Goal: Task Accomplishment & Management: Manage account settings

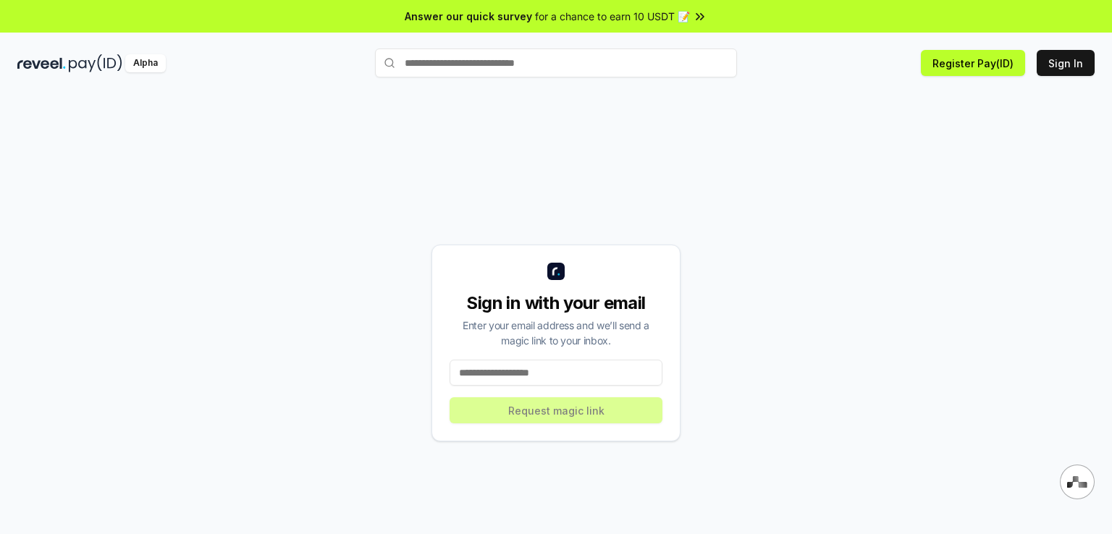
click at [550, 374] on input at bounding box center [555, 373] width 213 height 26
click at [693, 16] on icon at bounding box center [700, 16] width 14 height 14
click at [544, 373] on input at bounding box center [555, 373] width 213 height 26
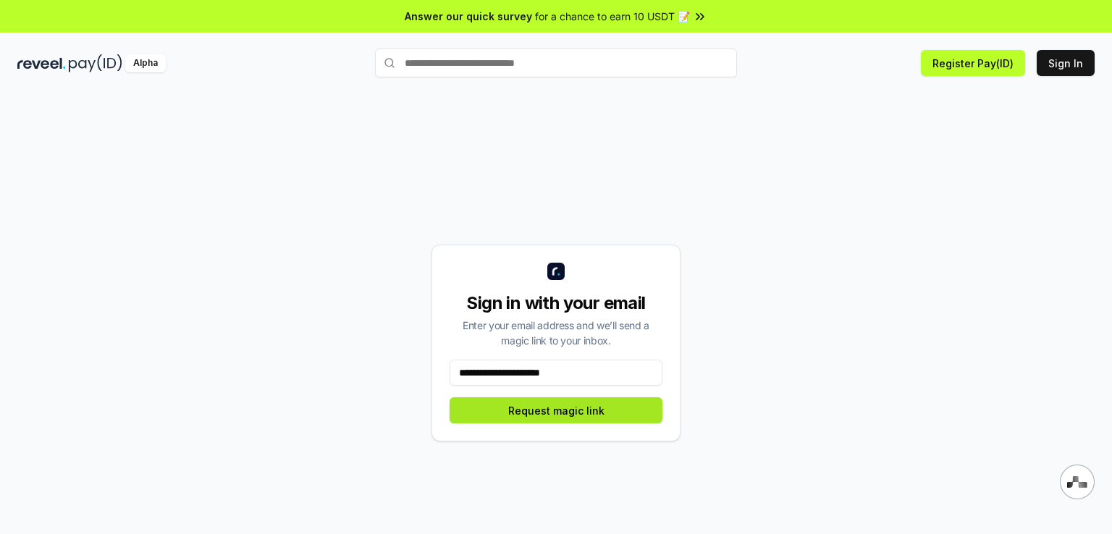
type input "**********"
click at [583, 413] on button "Request magic link" at bounding box center [555, 410] width 213 height 26
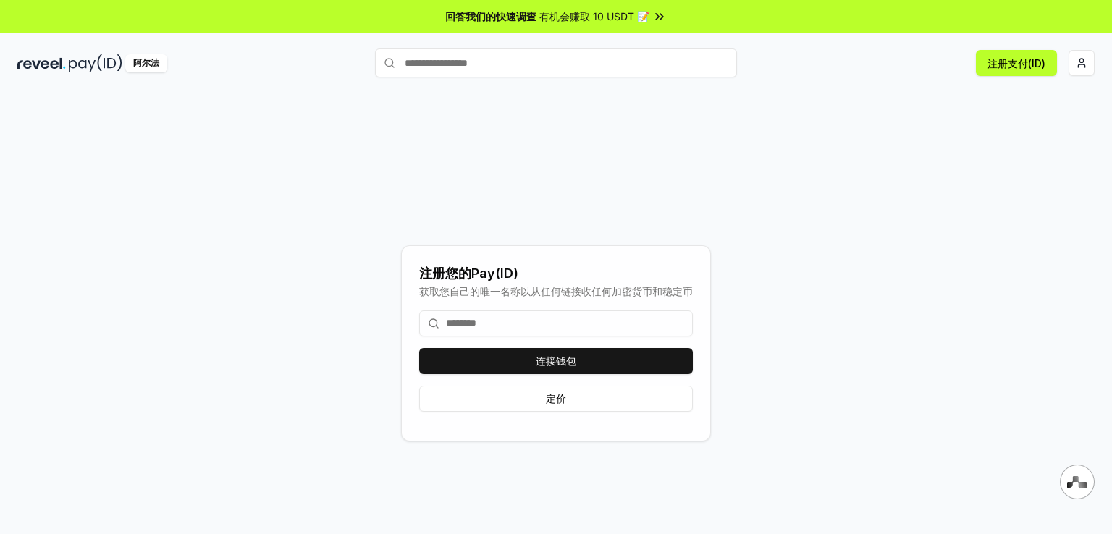
drag, startPoint x: 563, startPoint y: 321, endPoint x: 494, endPoint y: 330, distance: 69.3
click at [494, 330] on input at bounding box center [556, 323] width 274 height 26
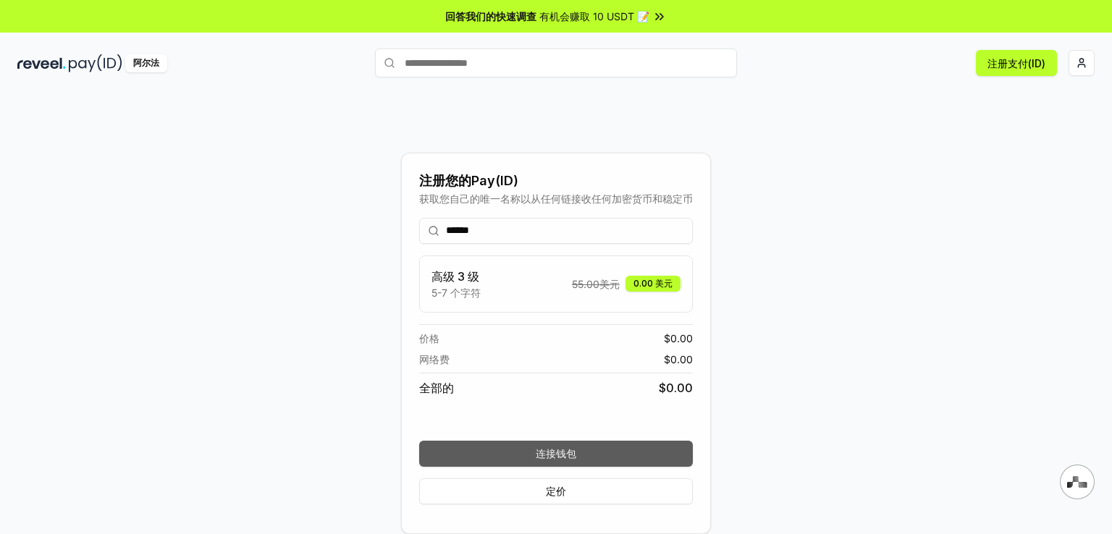
type input "******"
click at [574, 455] on font "连接钱包" at bounding box center [556, 453] width 41 height 12
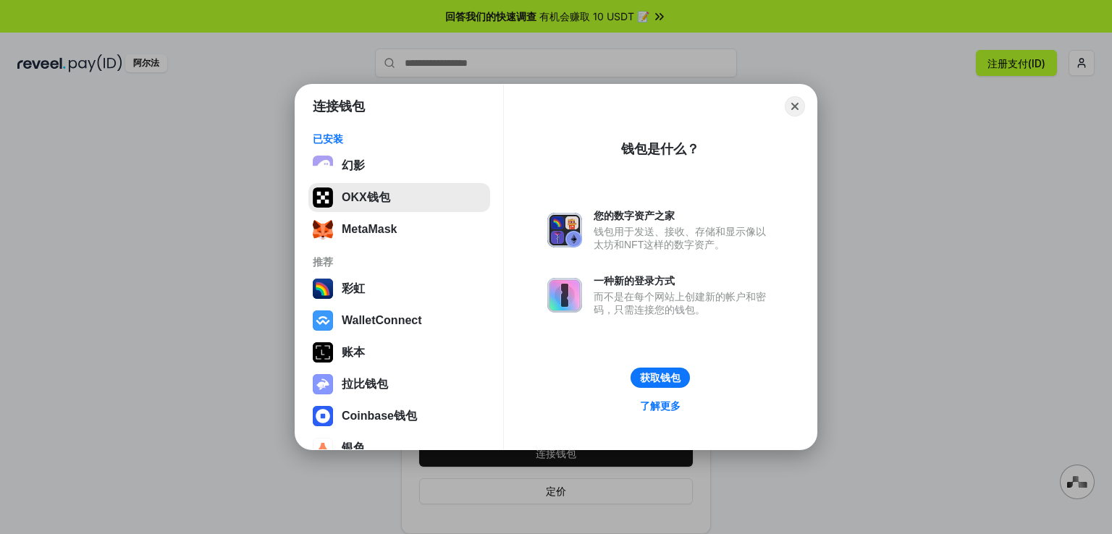
click at [400, 197] on button "OKX钱包" at bounding box center [399, 197] width 182 height 29
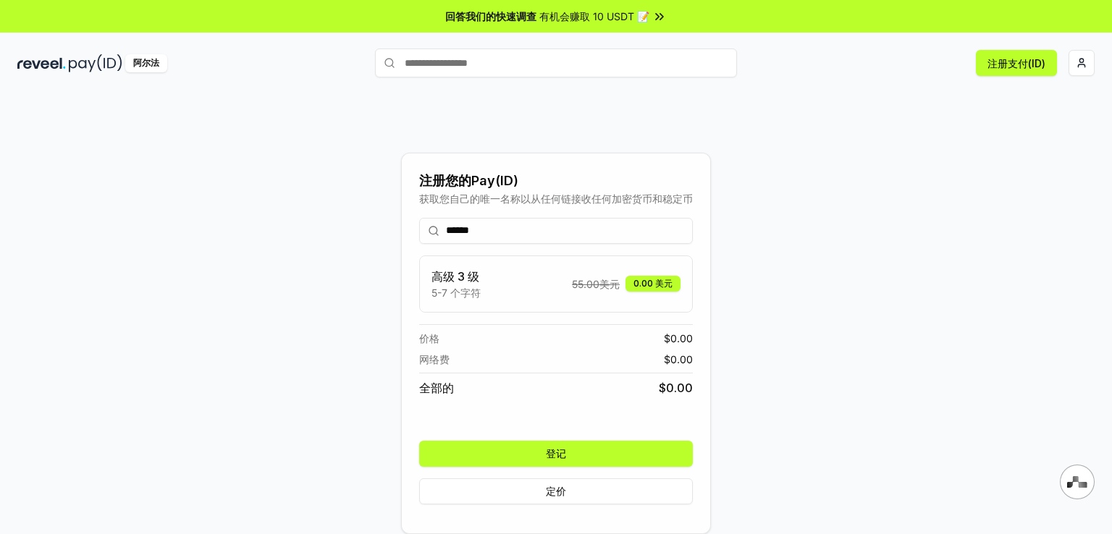
click at [559, 454] on font "登记" at bounding box center [556, 453] width 20 height 12
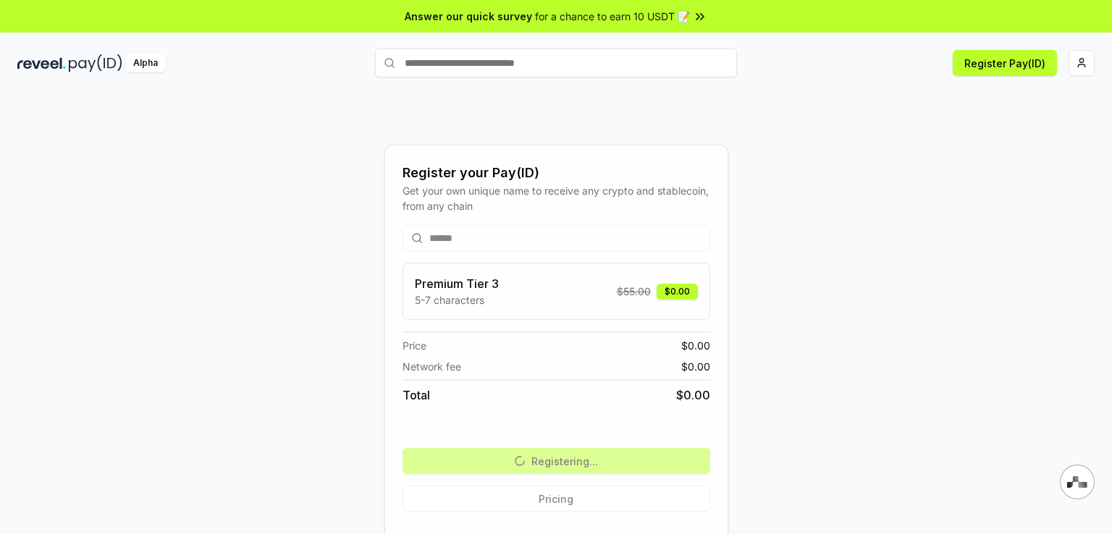
click at [889, 308] on div "Register your Pay(ID) Get your own unique name to receive any crypto and stable…" at bounding box center [555, 343] width 1077 height 465
click at [994, 69] on button "Register Pay(ID)" at bounding box center [1004, 63] width 104 height 26
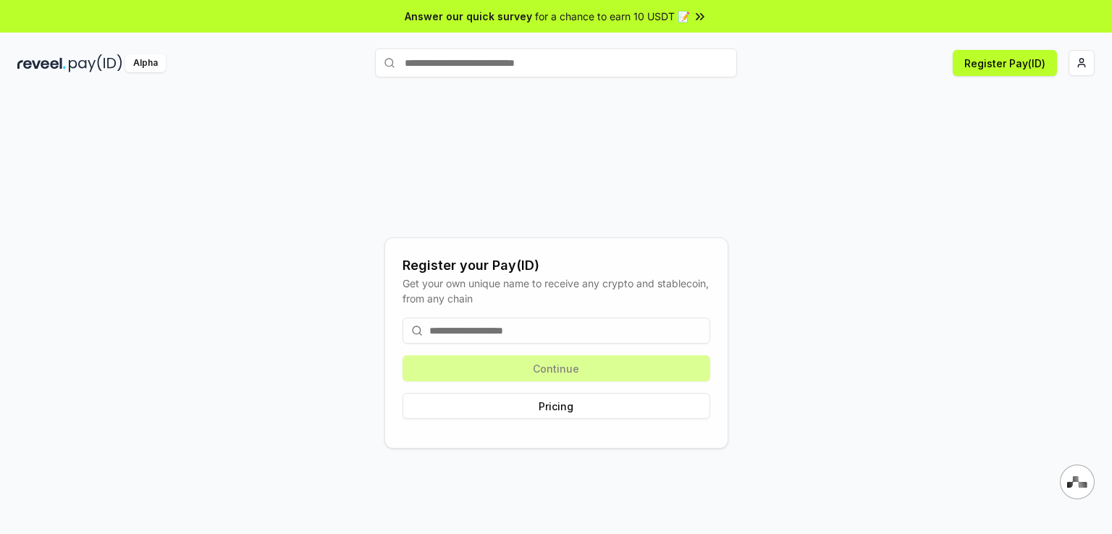
click at [559, 335] on input at bounding box center [556, 331] width 308 height 26
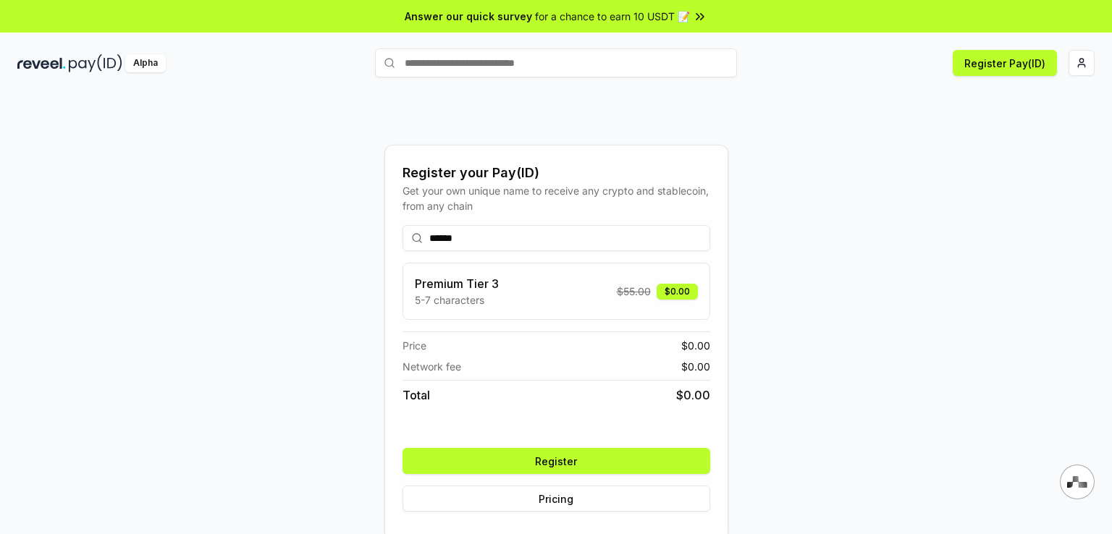
type input "******"
click at [887, 299] on div "Register your Pay(ID) Get your own unique name to receive any crypto and stable…" at bounding box center [555, 343] width 1077 height 465
click at [564, 463] on button "Register" at bounding box center [556, 461] width 308 height 26
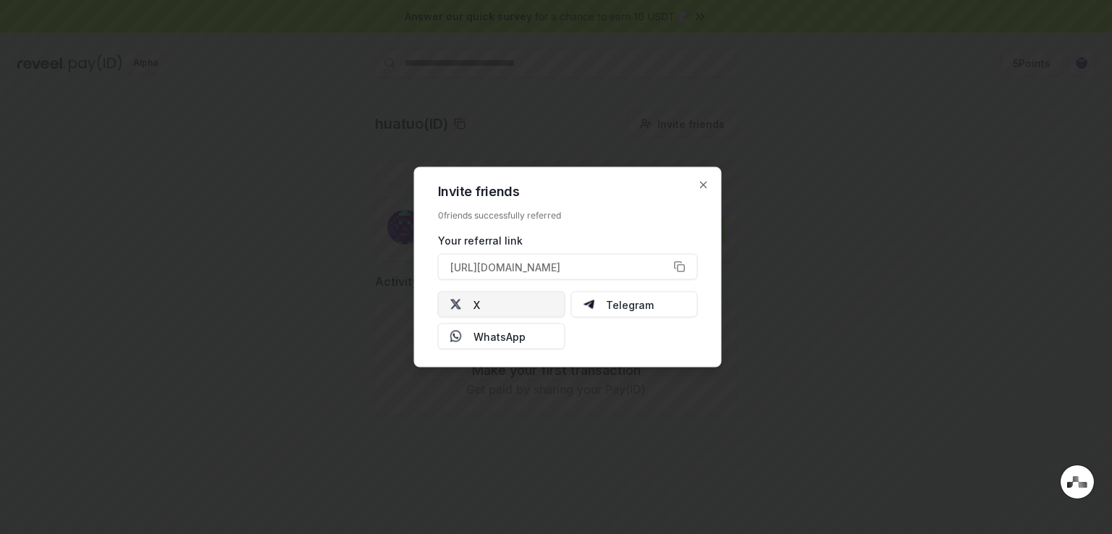
click at [498, 302] on button "X" at bounding box center [501, 305] width 127 height 26
click at [706, 185] on icon "button" at bounding box center [704, 185] width 12 height 12
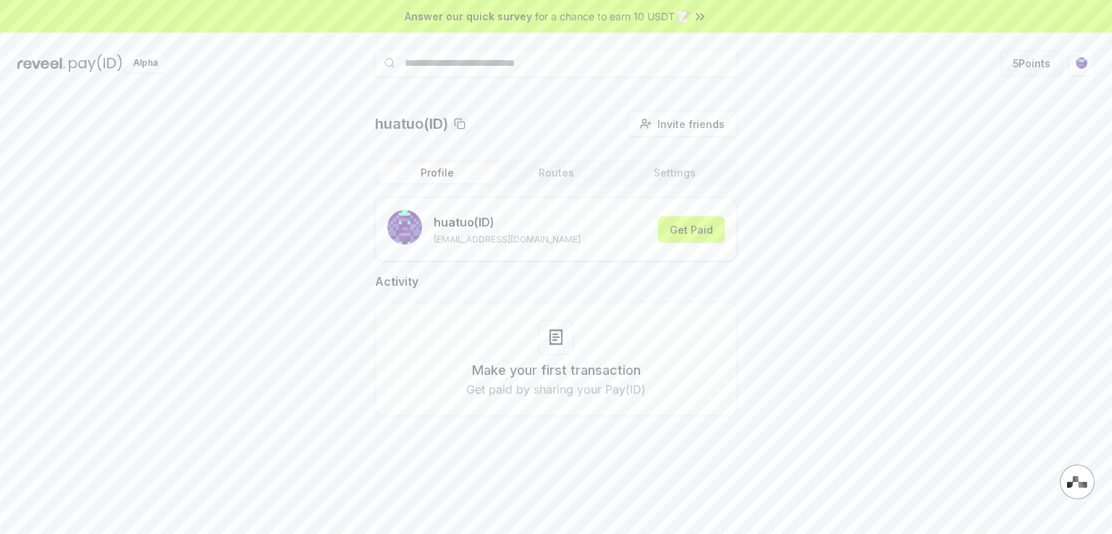
click at [1033, 65] on button "5 Points" at bounding box center [1031, 63] width 62 height 26
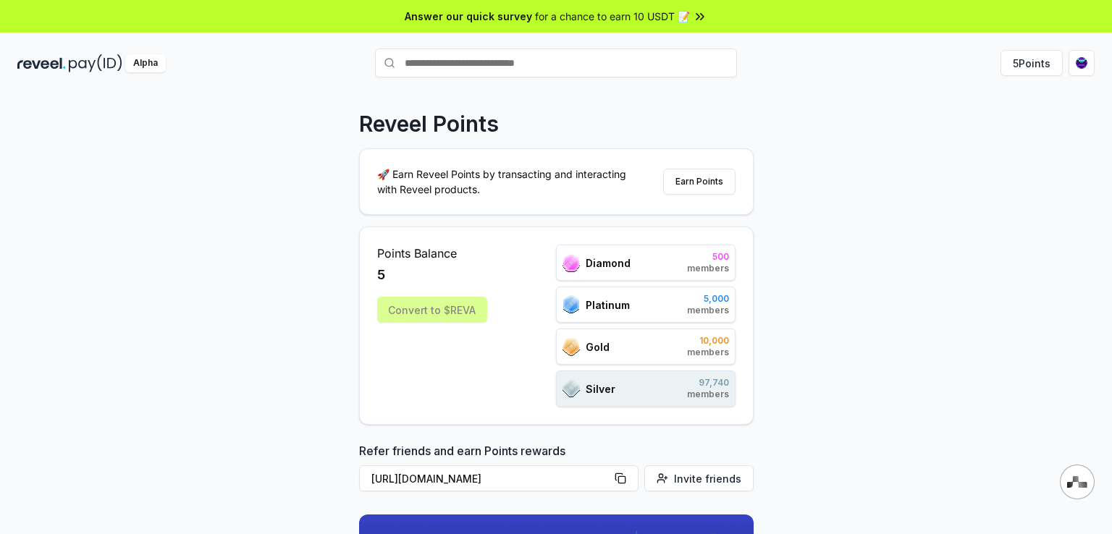
click at [687, 266] on div "Diamond 500 members" at bounding box center [645, 263] width 179 height 36
click at [698, 185] on button "Earn Points" at bounding box center [699, 182] width 72 height 26
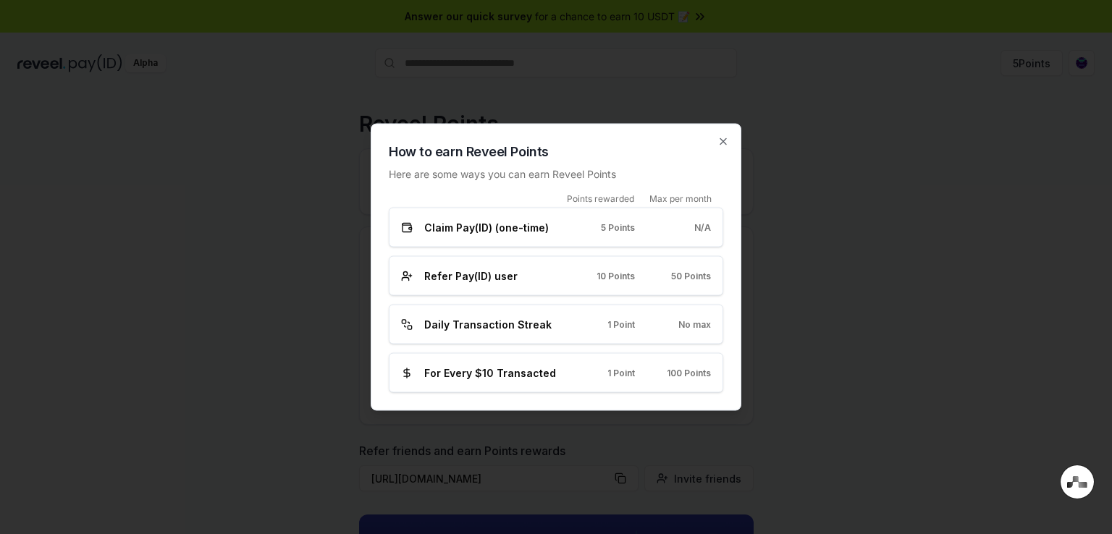
click at [609, 327] on span "1 Point" at bounding box center [620, 324] width 27 height 12
click at [722, 143] on icon "button" at bounding box center [723, 142] width 6 height 6
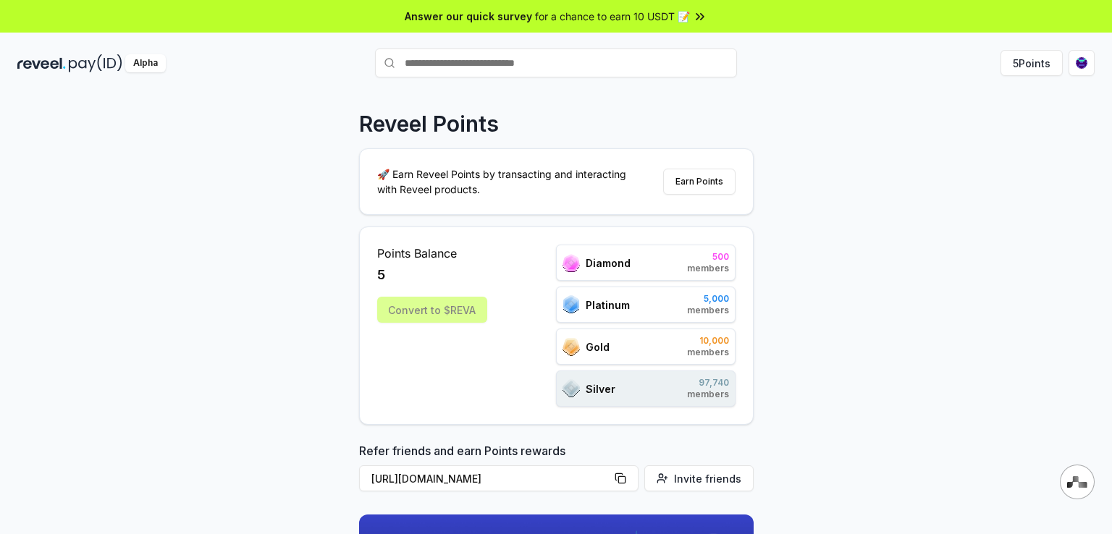
click at [84, 67] on img at bounding box center [96, 63] width 54 height 18
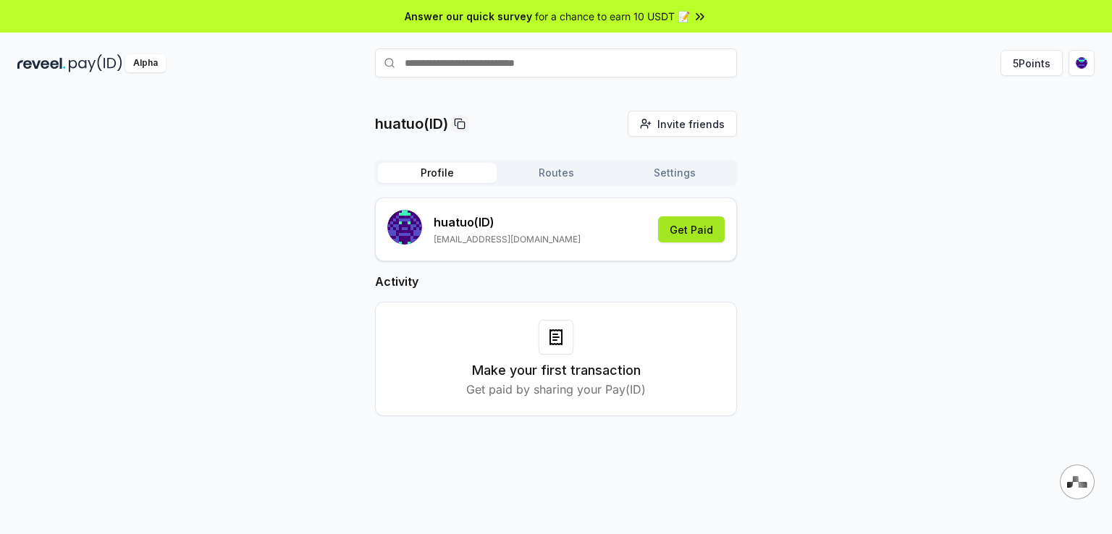
click at [694, 235] on button "Get Paid" at bounding box center [691, 229] width 67 height 26
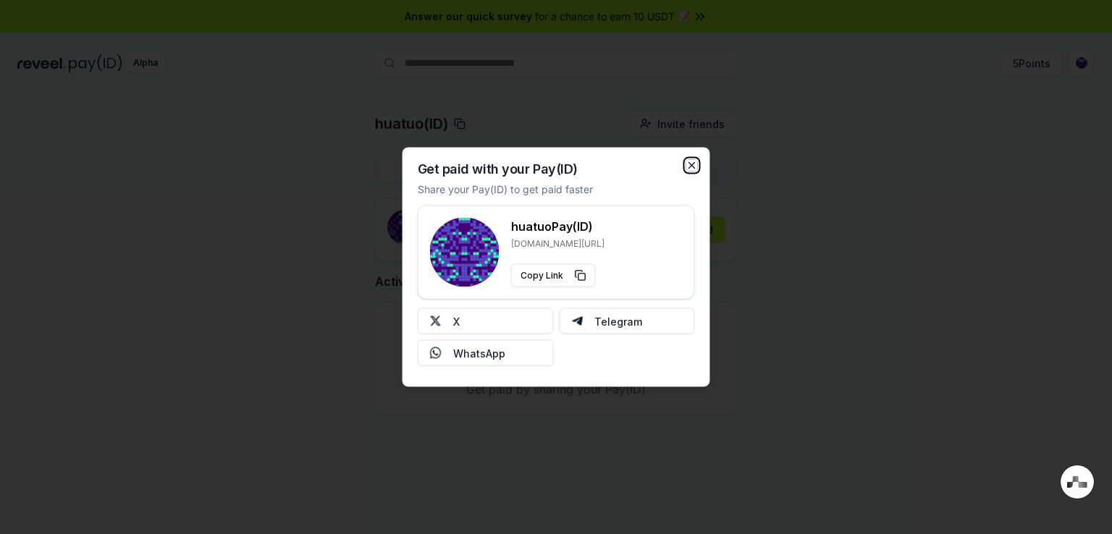
click at [690, 164] on icon "button" at bounding box center [692, 166] width 6 height 6
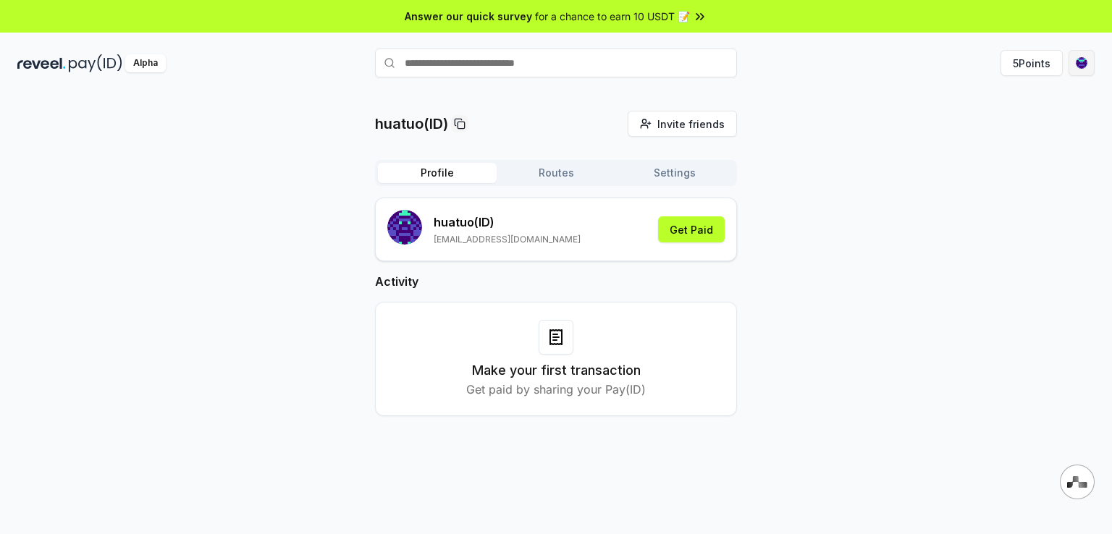
click at [1080, 64] on html "Answer our quick survey for a chance to earn 10 USDT 📝 Alpha 5 Points huatuo(ID…" at bounding box center [556, 267] width 1112 height 534
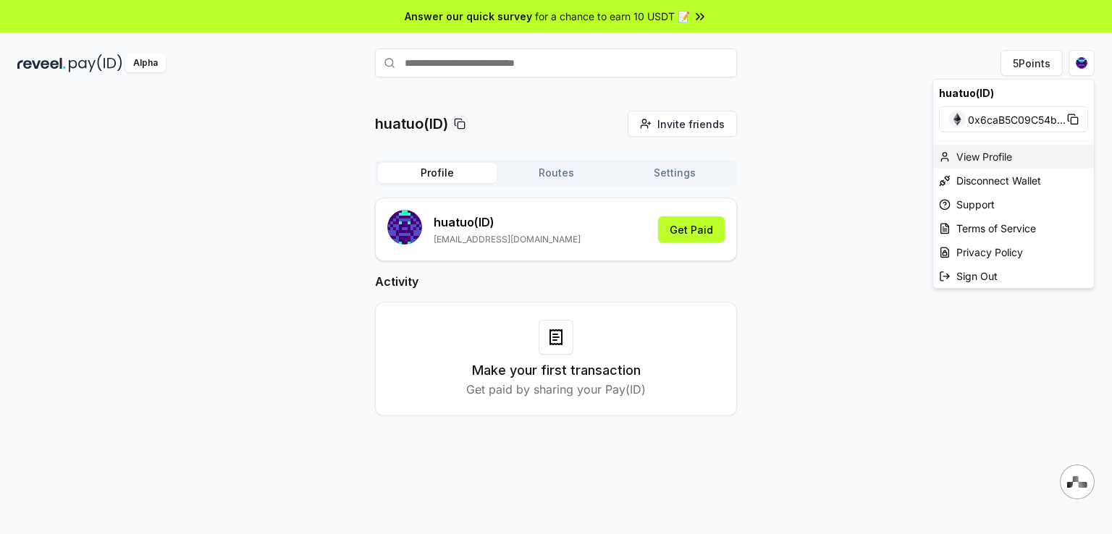
click at [1007, 155] on div "View Profile" at bounding box center [1013, 157] width 161 height 24
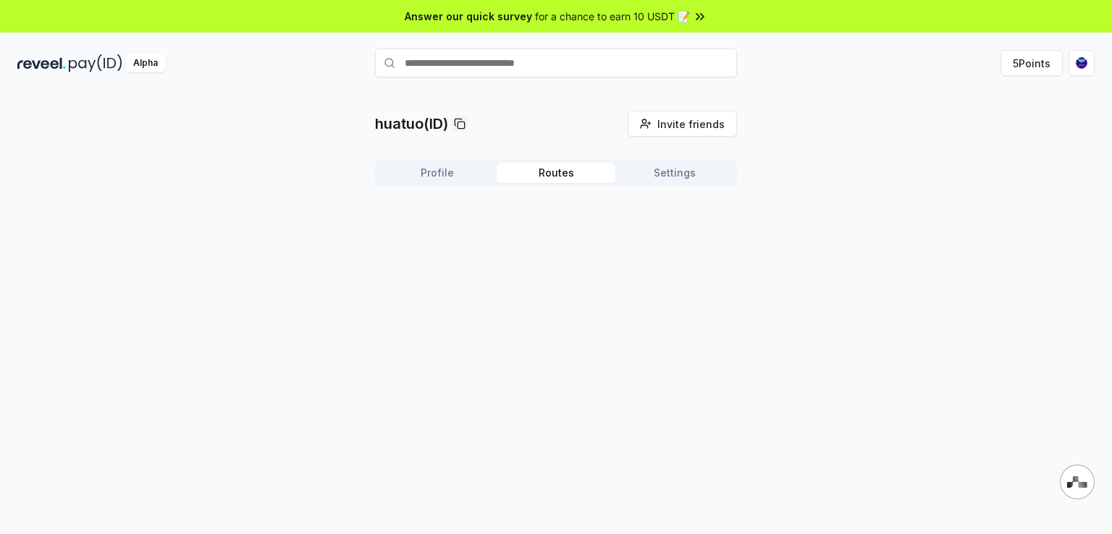
click at [572, 172] on button "Routes" at bounding box center [555, 173] width 119 height 20
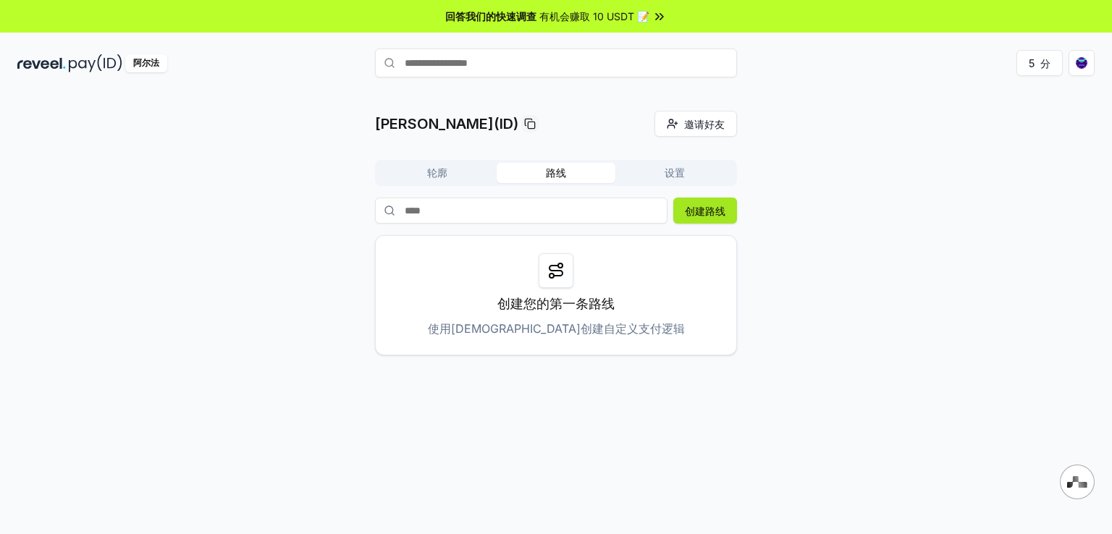
click at [706, 211] on font "创建路线" at bounding box center [705, 211] width 41 height 12
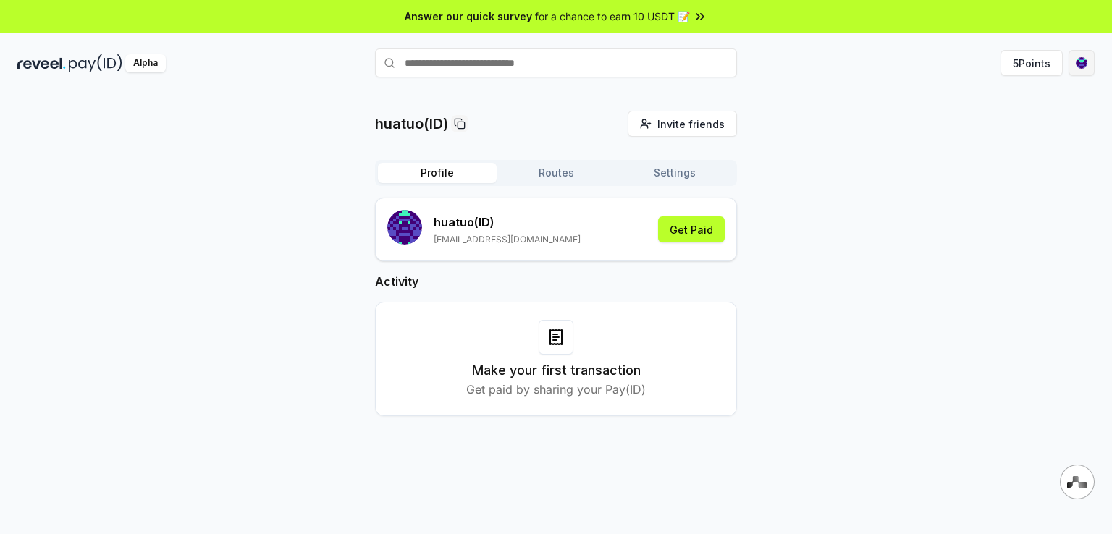
click at [1083, 62] on html "Answer our quick survey for a chance to earn 10 USDT 📝 Alpha 5 Points huatuo(ID…" at bounding box center [556, 267] width 1112 height 534
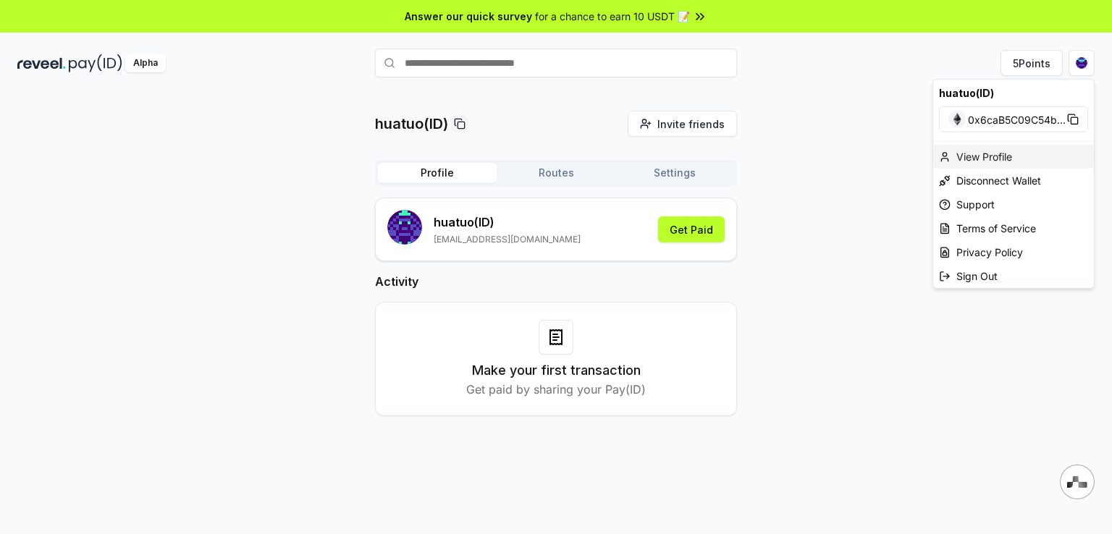
click at [997, 153] on div "View Profile" at bounding box center [1013, 157] width 161 height 24
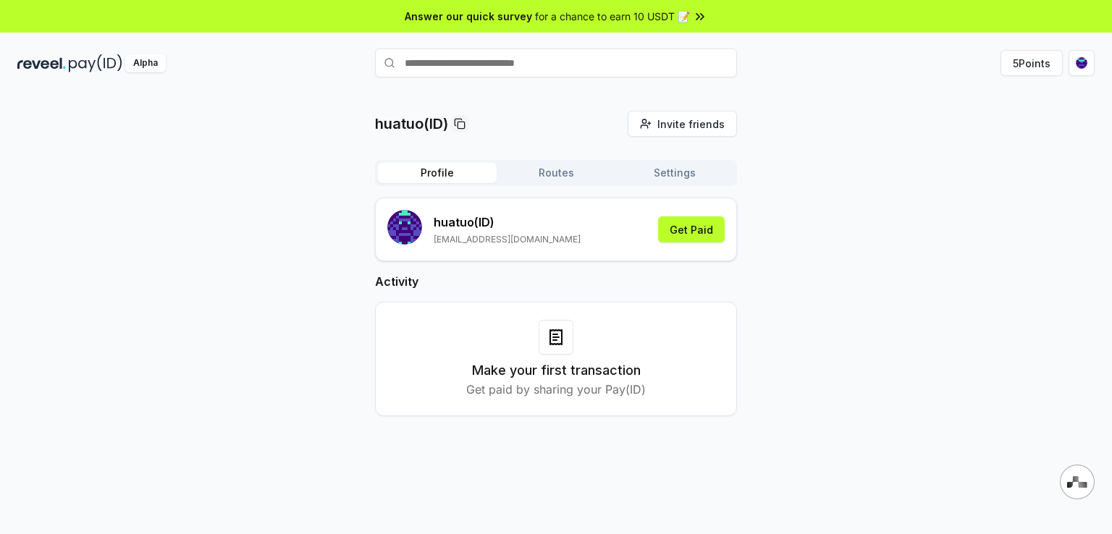
click at [544, 179] on button "Routes" at bounding box center [555, 173] width 119 height 20
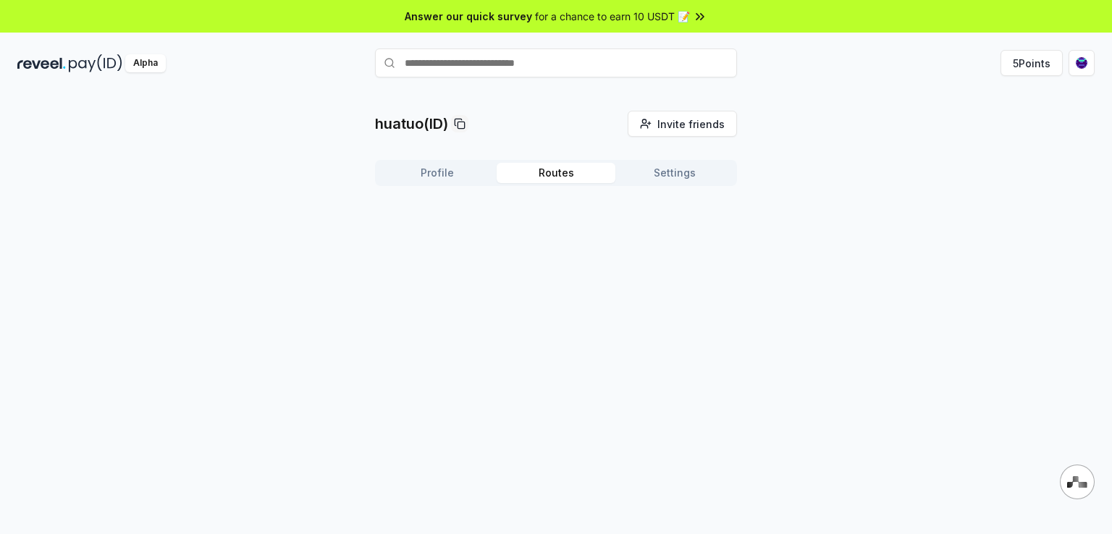
click at [680, 176] on button "Settings" at bounding box center [674, 173] width 119 height 20
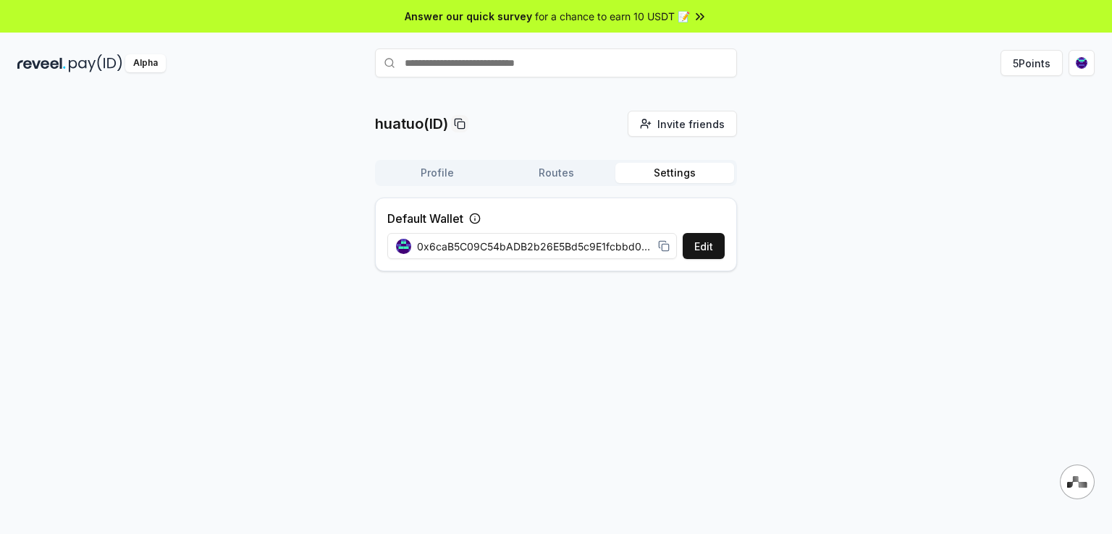
drag, startPoint x: 637, startPoint y: 250, endPoint x: 648, endPoint y: 248, distance: 11.8
click at [651, 248] on span "0x6caB5C09C54bADB2b26E5Bd5c9E1fcbbd07A9E7F" at bounding box center [534, 246] width 235 height 15
click at [562, 177] on button "Routes" at bounding box center [555, 173] width 119 height 20
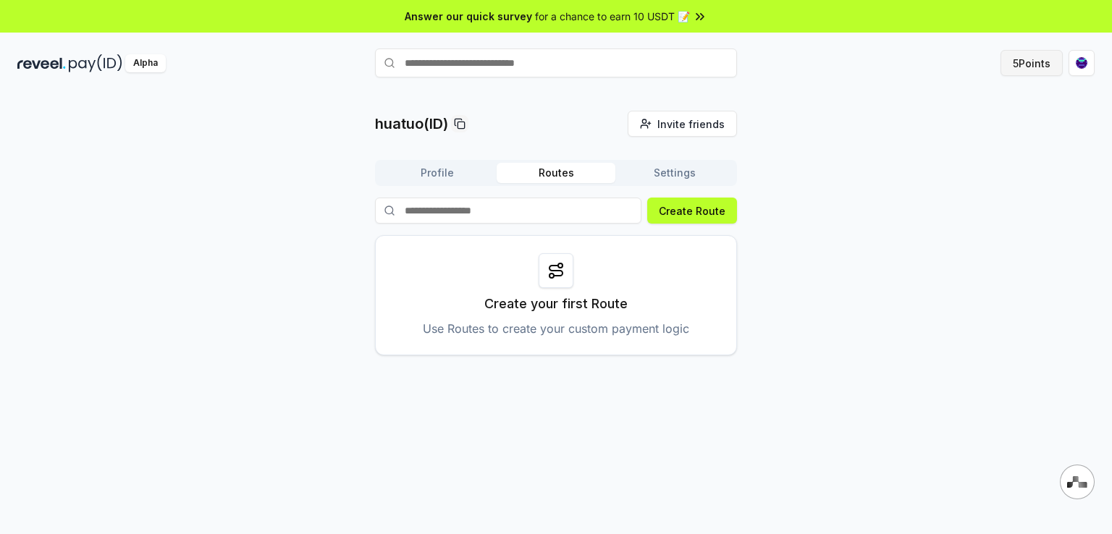
click at [1033, 64] on button "5 Points" at bounding box center [1031, 63] width 62 height 26
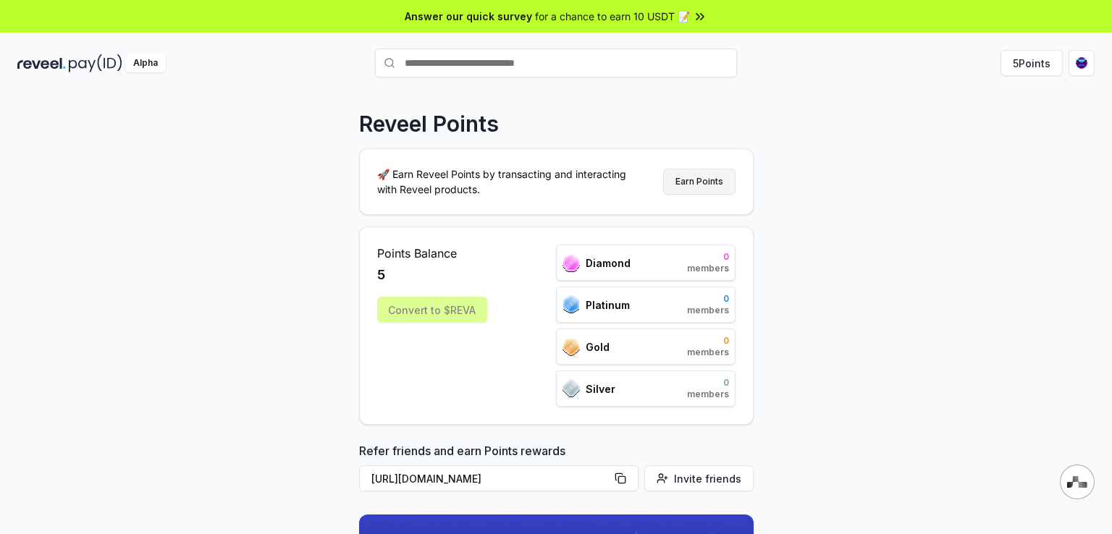
click at [698, 186] on button "Earn Points" at bounding box center [699, 182] width 72 height 26
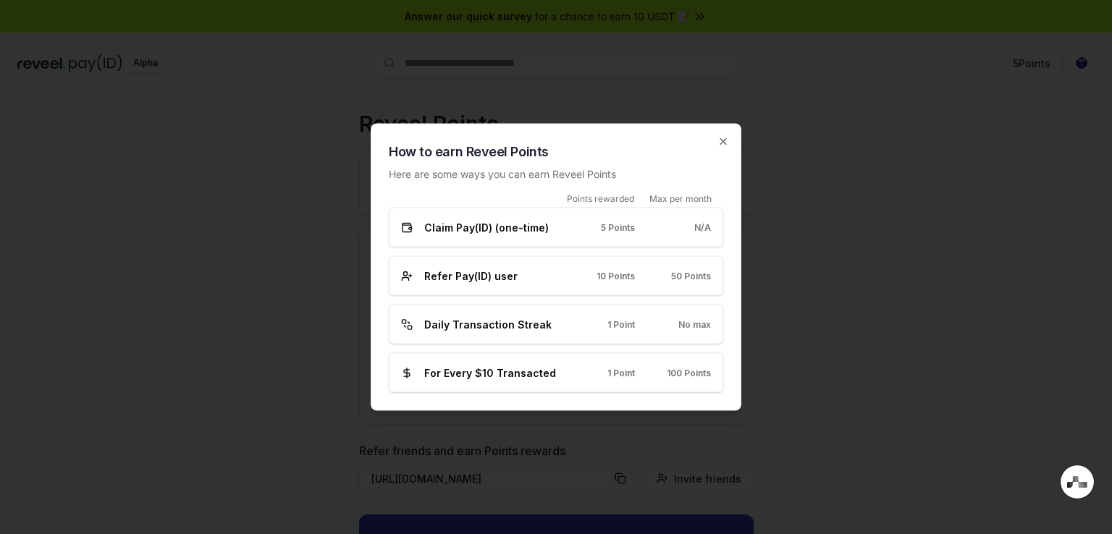
click at [510, 227] on span "Claim Pay(ID) (one-time)" at bounding box center [486, 227] width 124 height 15
click at [650, 224] on div "Claim Pay(ID) (one-time) 5 Points N/A" at bounding box center [556, 227] width 310 height 15
click at [689, 229] on div "N/A" at bounding box center [684, 227] width 53 height 12
click at [706, 225] on span "N/A" at bounding box center [702, 227] width 17 height 12
click at [490, 274] on span "Refer Pay(ID) user" at bounding box center [470, 275] width 93 height 15
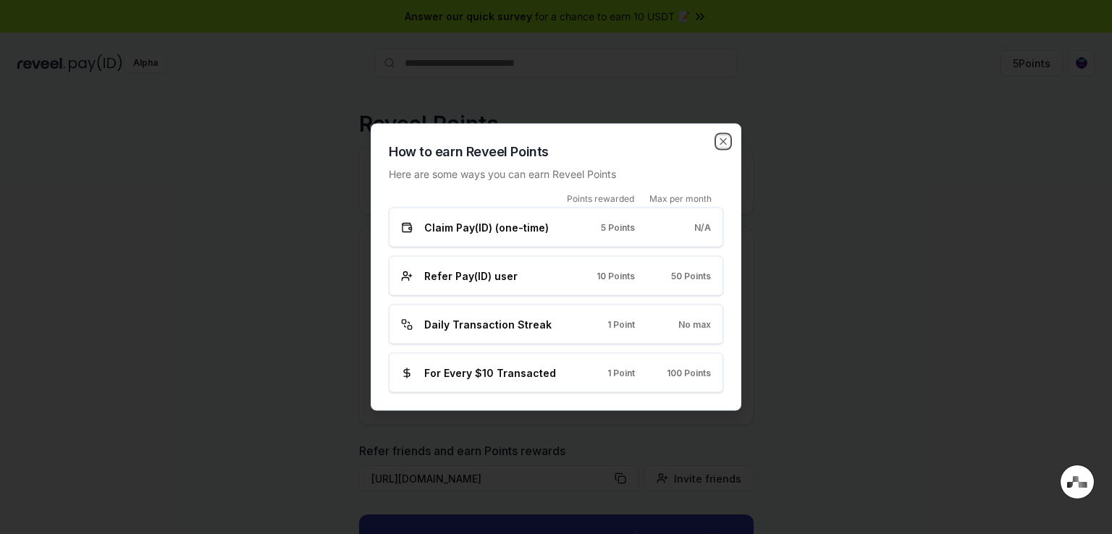
click at [724, 143] on icon "button" at bounding box center [723, 142] width 6 height 6
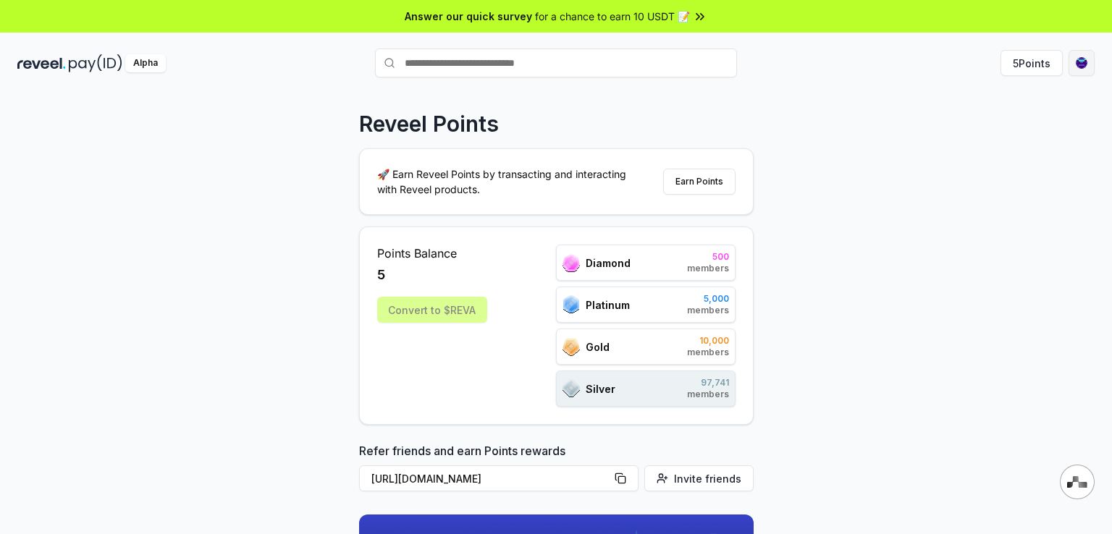
click at [1075, 62] on html "Answer our quick survey for a chance to earn 10 USDT 📝 Alpha 5 Points Reveel Po…" at bounding box center [556, 267] width 1112 height 534
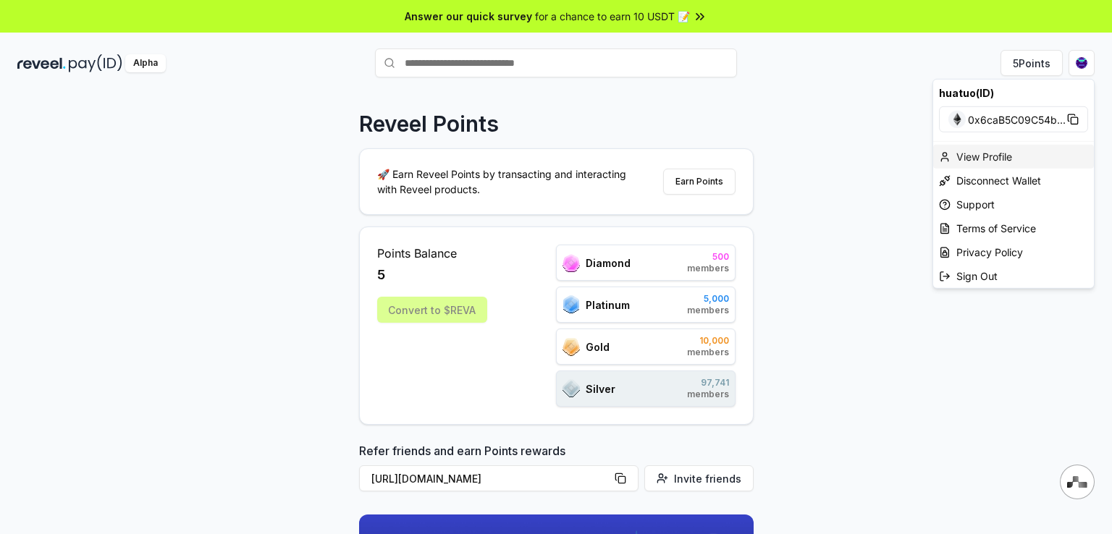
click at [1012, 156] on div "View Profile" at bounding box center [1013, 157] width 161 height 24
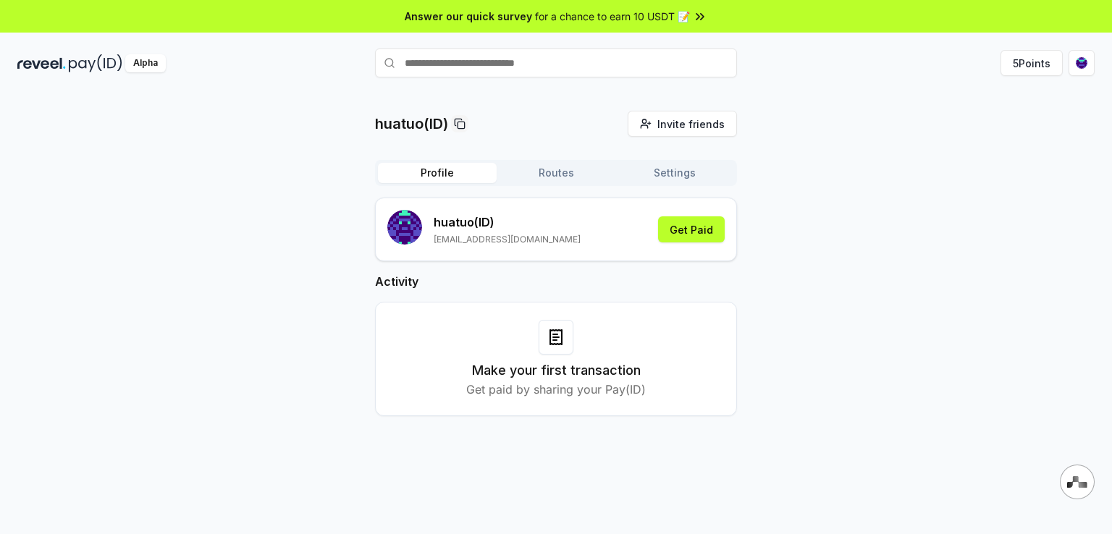
click at [556, 172] on button "Routes" at bounding box center [555, 173] width 119 height 20
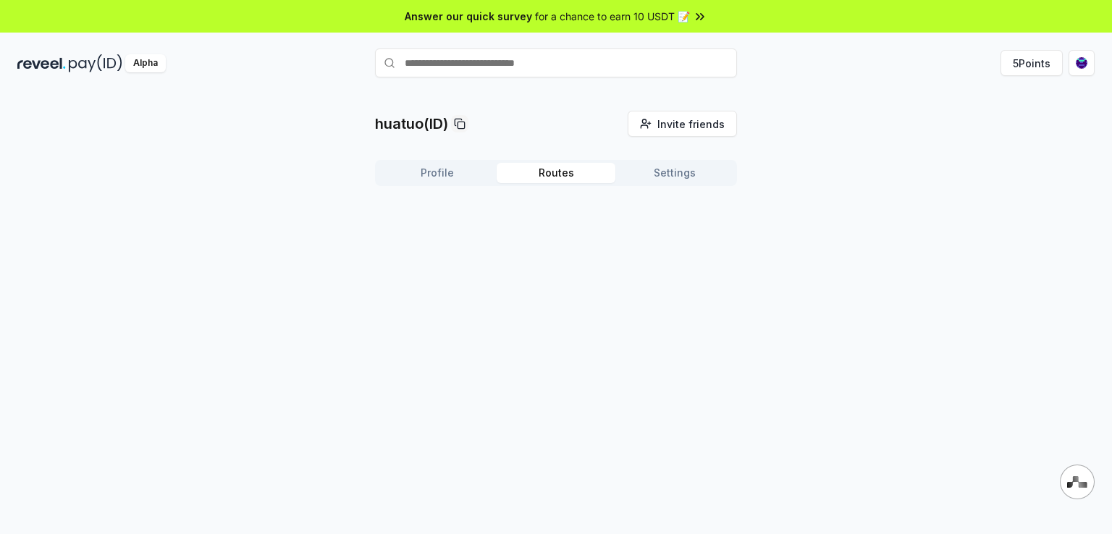
click at [449, 167] on button "Profile" at bounding box center [437, 173] width 119 height 20
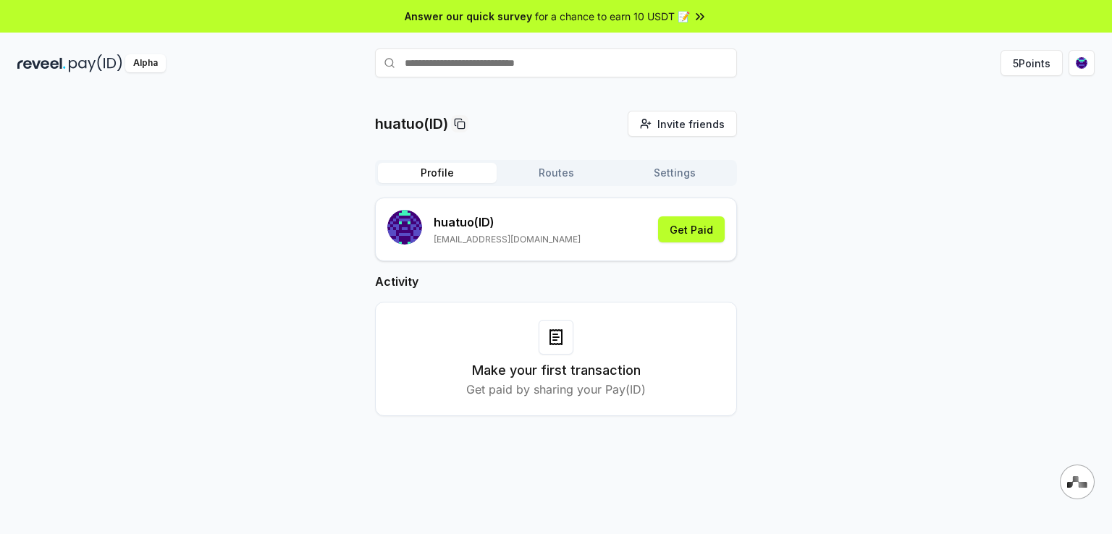
click at [608, 384] on p "Get paid by sharing your Pay(ID)" at bounding box center [555, 389] width 179 height 17
click at [664, 174] on button "Settings" at bounding box center [674, 173] width 119 height 20
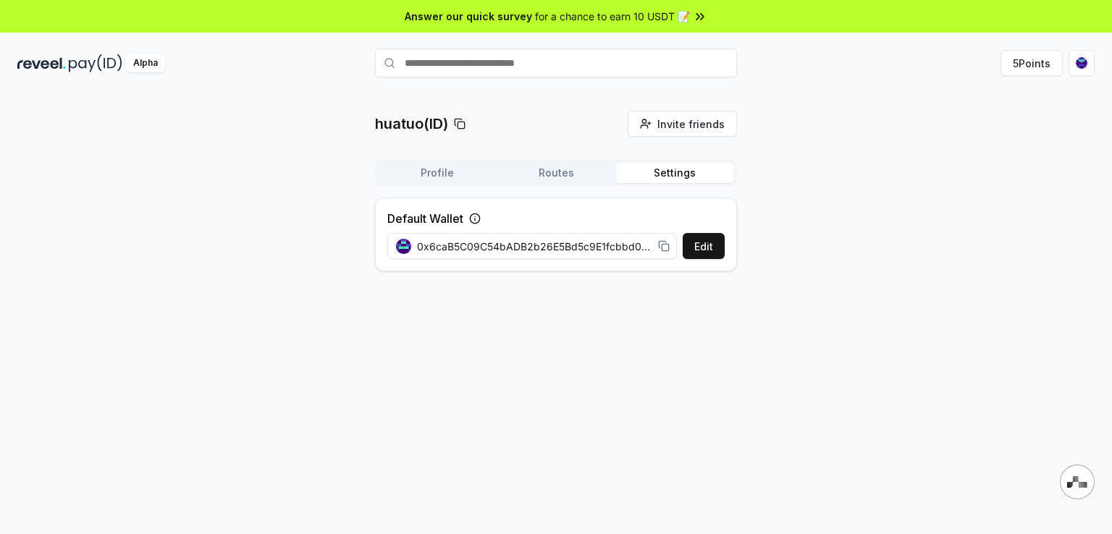
click at [569, 176] on button "Routes" at bounding box center [555, 173] width 119 height 20
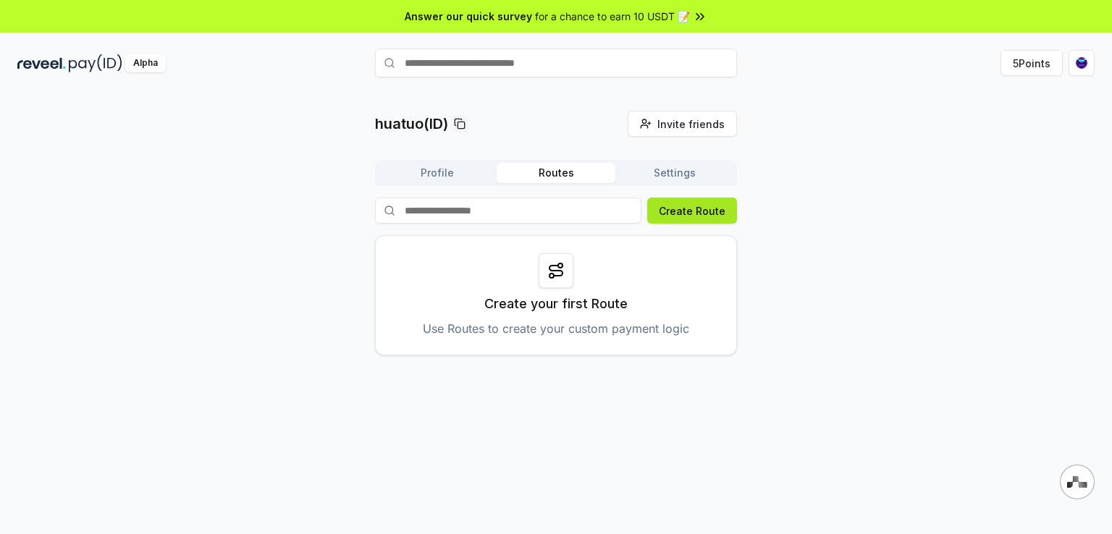
click at [703, 213] on button "Create Route" at bounding box center [692, 211] width 90 height 26
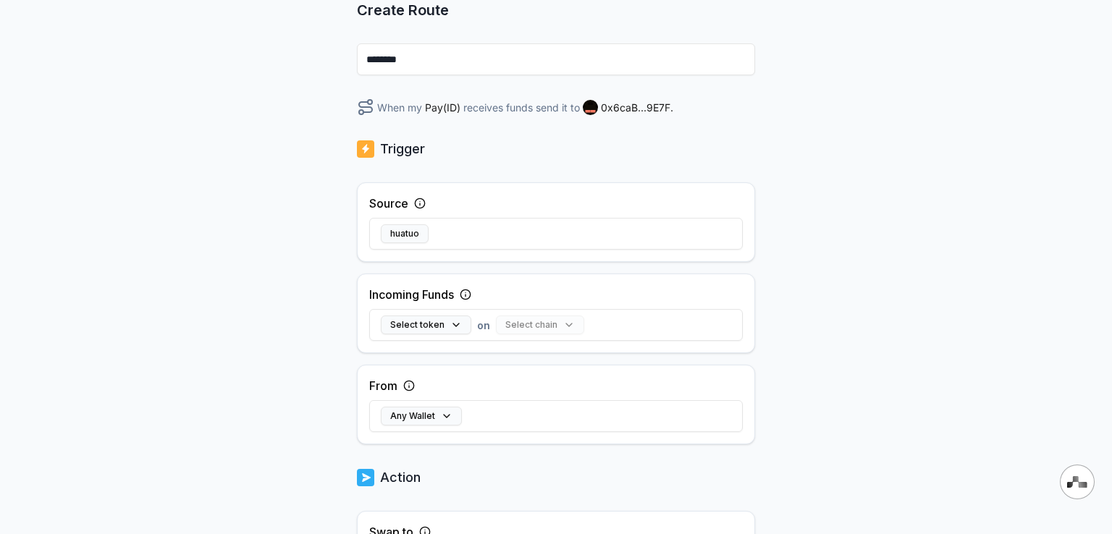
scroll to position [217, 0]
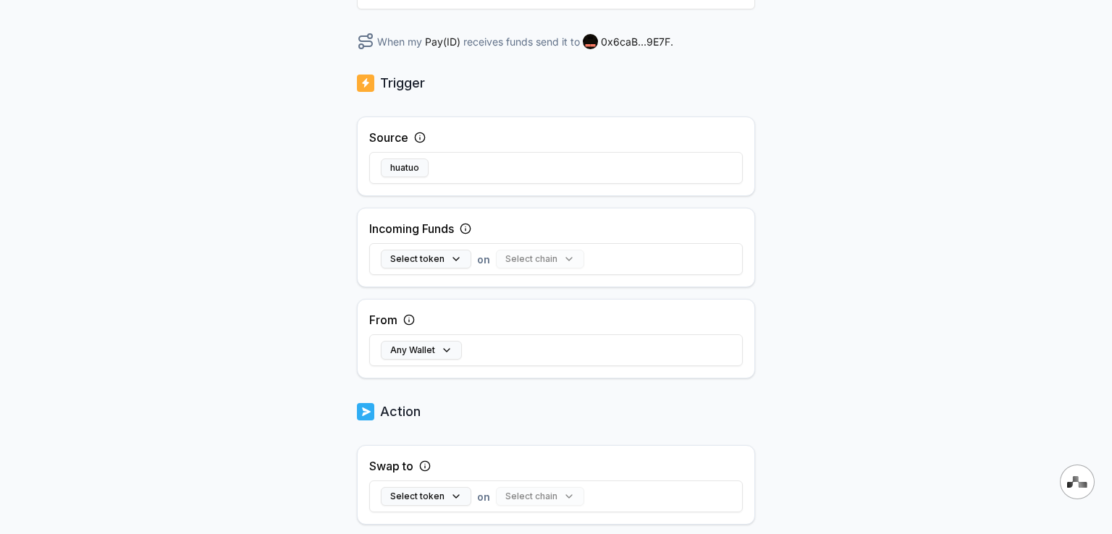
click at [562, 261] on div "Select chain" at bounding box center [540, 259] width 88 height 19
click at [450, 261] on button "Select token" at bounding box center [426, 259] width 90 height 19
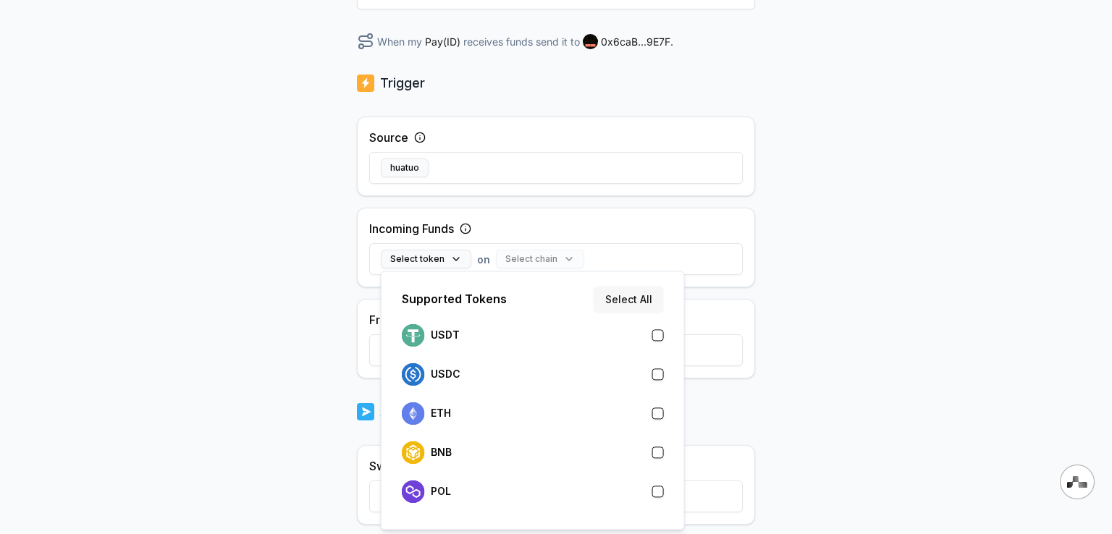
click at [615, 305] on button "Select All" at bounding box center [628, 299] width 70 height 26
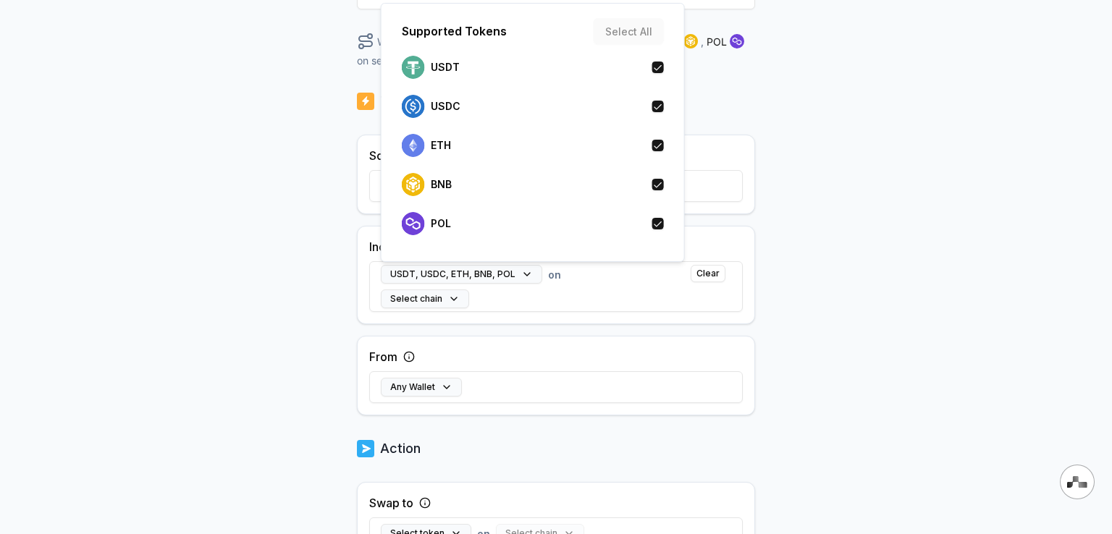
click at [874, 248] on div "Back Create Route ******** When my Pay(ID) receives USDT , USDC , ETH , BNB , P…" at bounding box center [556, 112] width 1112 height 494
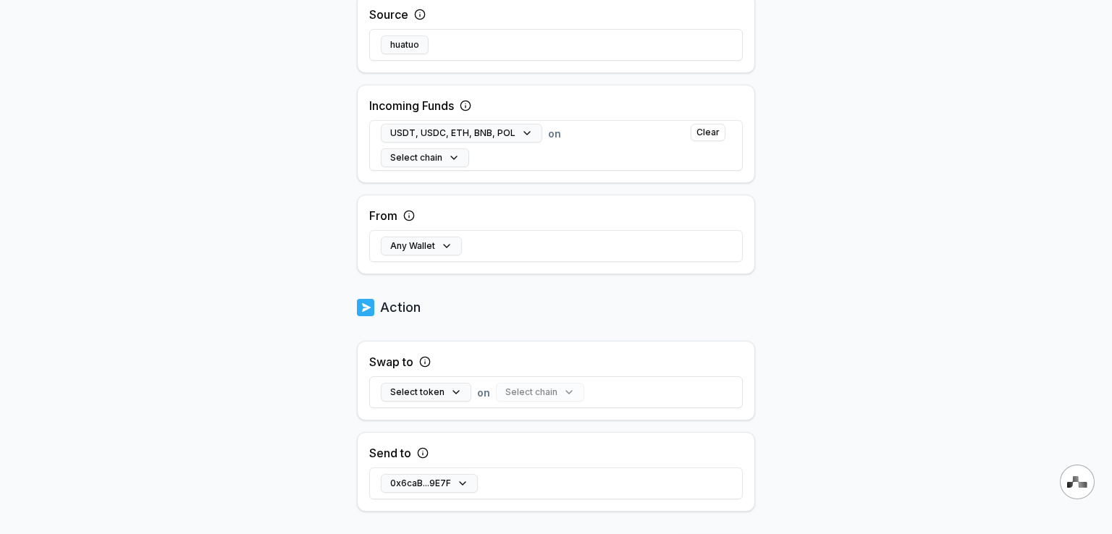
scroll to position [362, 0]
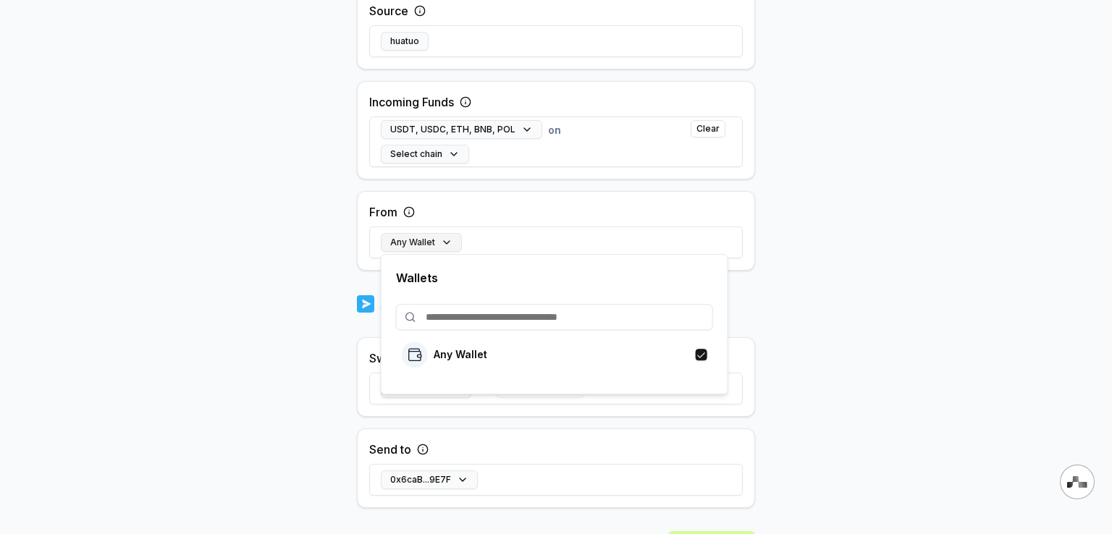
click at [442, 242] on button "Any Wallet" at bounding box center [421, 242] width 81 height 19
click at [887, 279] on body "Answer our quick survey for a chance to earn 10 USDT 📝 Alpha 5 Points Back Crea…" at bounding box center [556, 267] width 1112 height 534
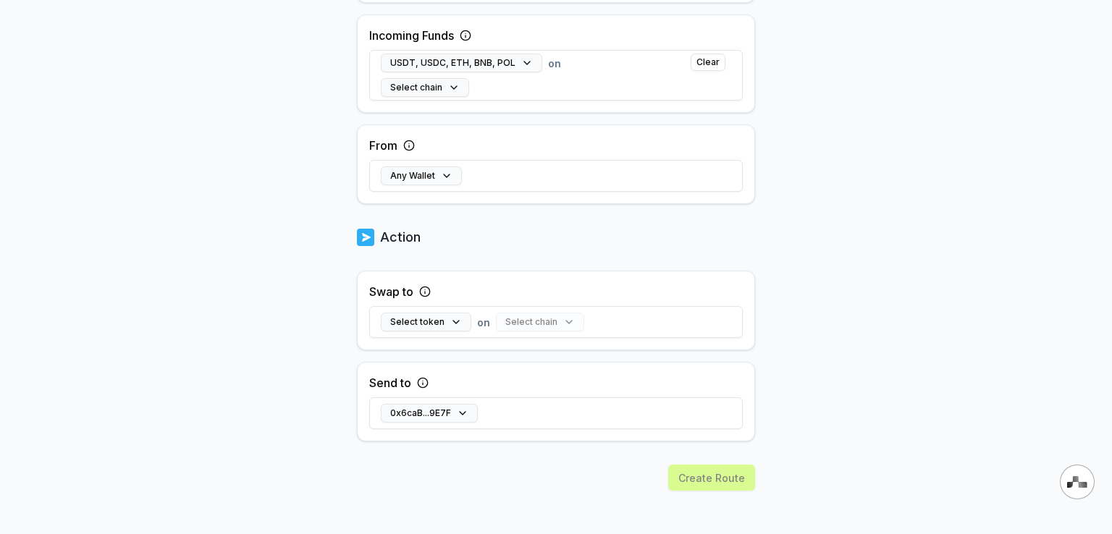
scroll to position [434, 0]
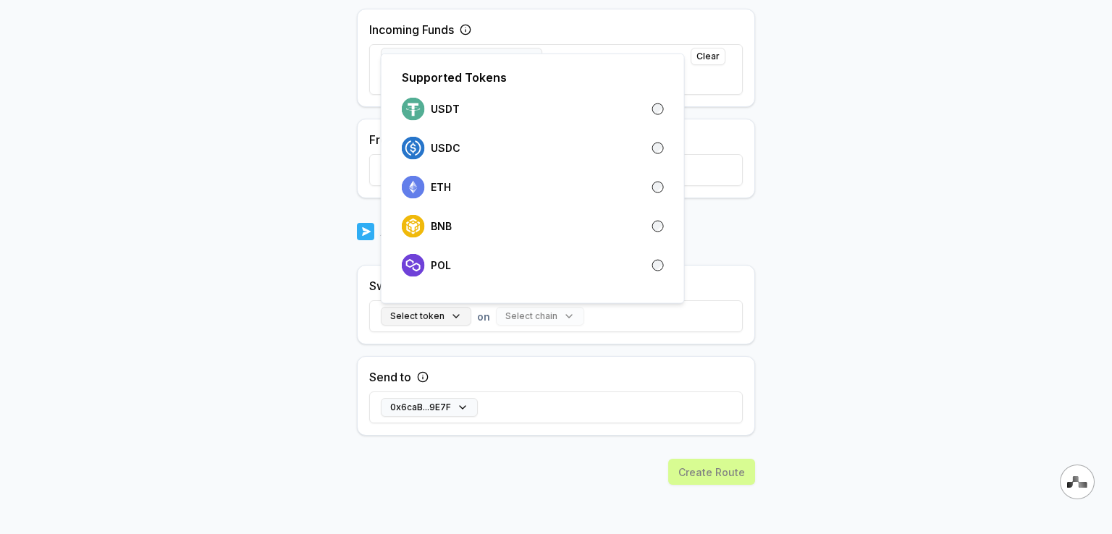
click at [451, 316] on button "Select token" at bounding box center [426, 316] width 90 height 19
click at [859, 199] on body "Answer our quick survey for a chance to earn 10 USDT 📝 Alpha 5 Points Back Crea…" at bounding box center [556, 267] width 1112 height 534
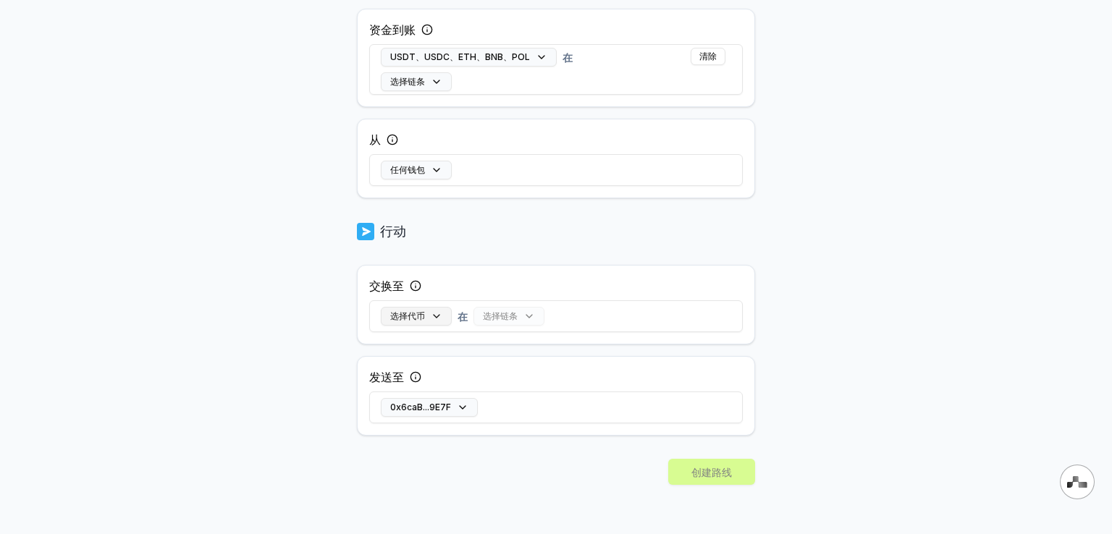
click at [433, 318] on button "选择代币" at bounding box center [416, 316] width 71 height 19
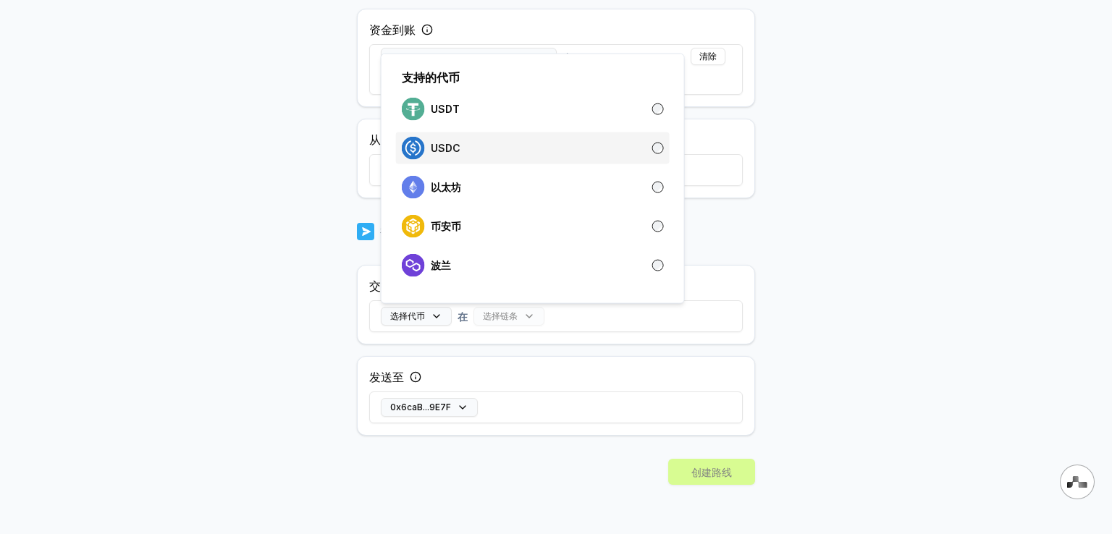
click at [475, 149] on div "USDC" at bounding box center [533, 148] width 262 height 23
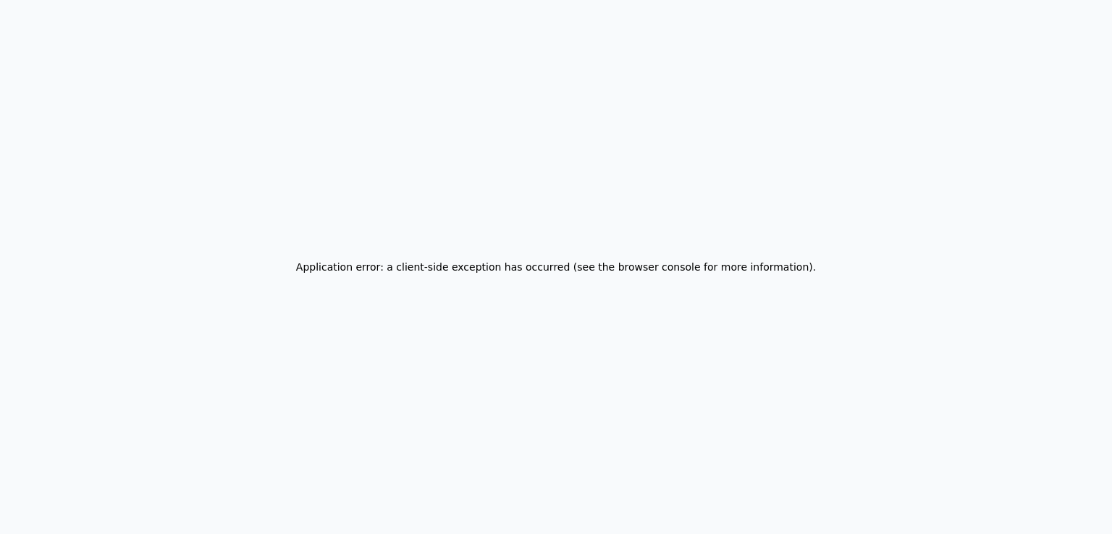
scroll to position [0, 0]
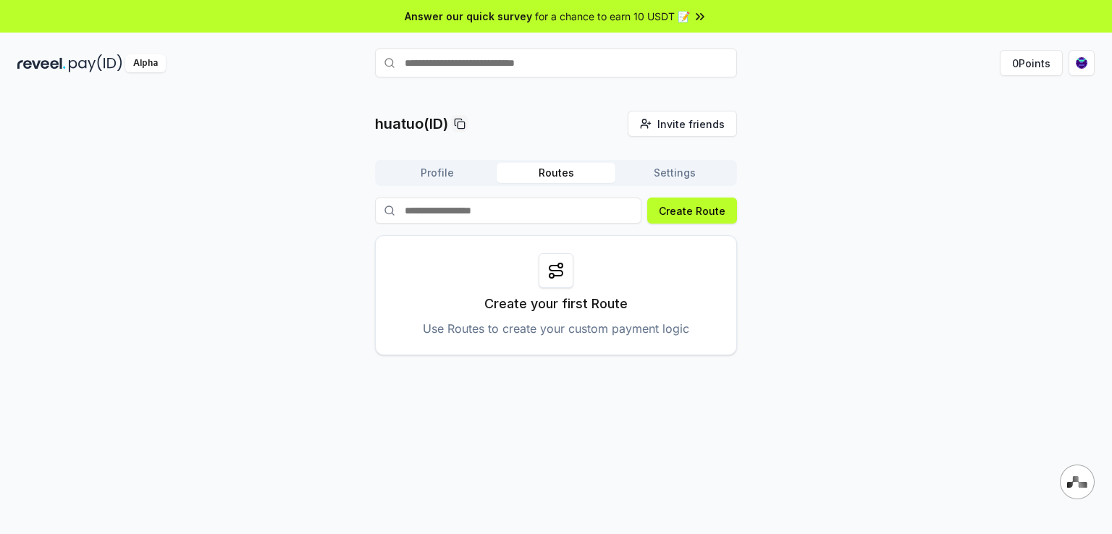
click at [952, 125] on div "huatuo(ID) Invite friends Invite Profile Routes Settings Create Route Create yo…" at bounding box center [555, 233] width 1077 height 245
click at [707, 212] on button "Create Route" at bounding box center [692, 211] width 90 height 26
click at [498, 212] on input at bounding box center [508, 211] width 266 height 26
click at [492, 212] on input at bounding box center [508, 211] width 266 height 26
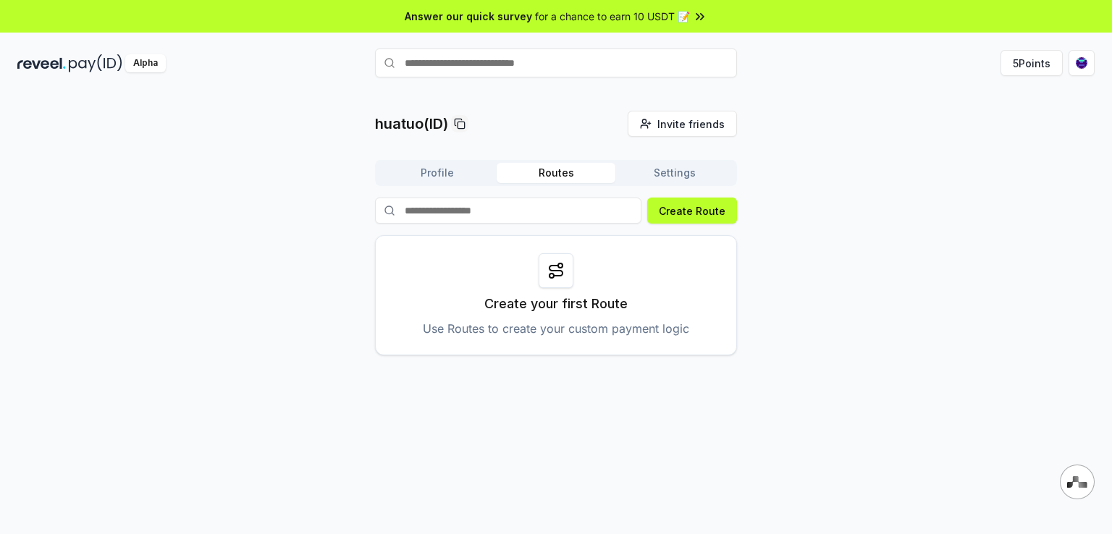
click at [492, 212] on input at bounding box center [508, 211] width 266 height 26
click at [703, 213] on button "Create Route" at bounding box center [692, 211] width 90 height 26
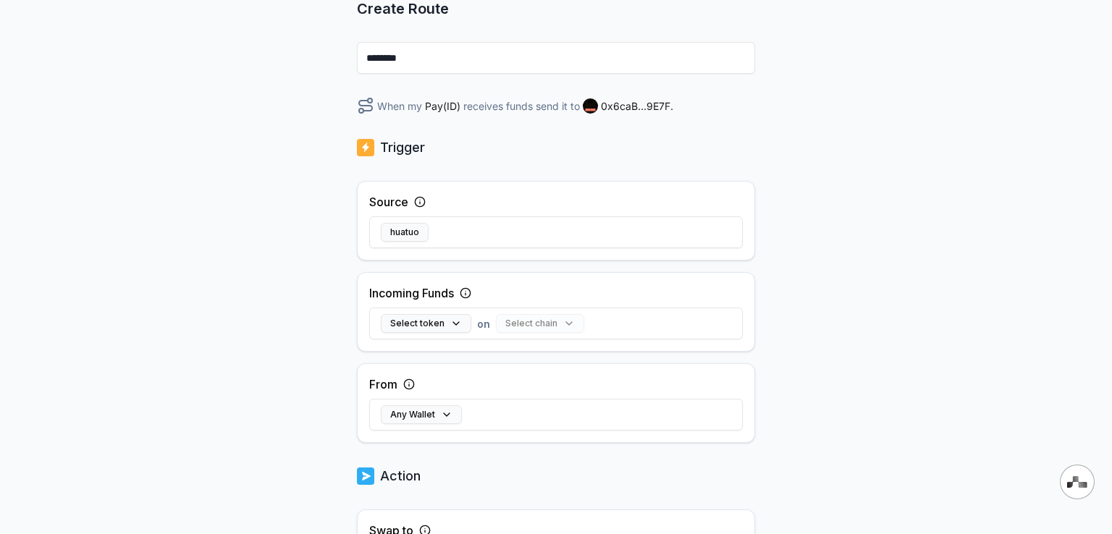
scroll to position [217, 0]
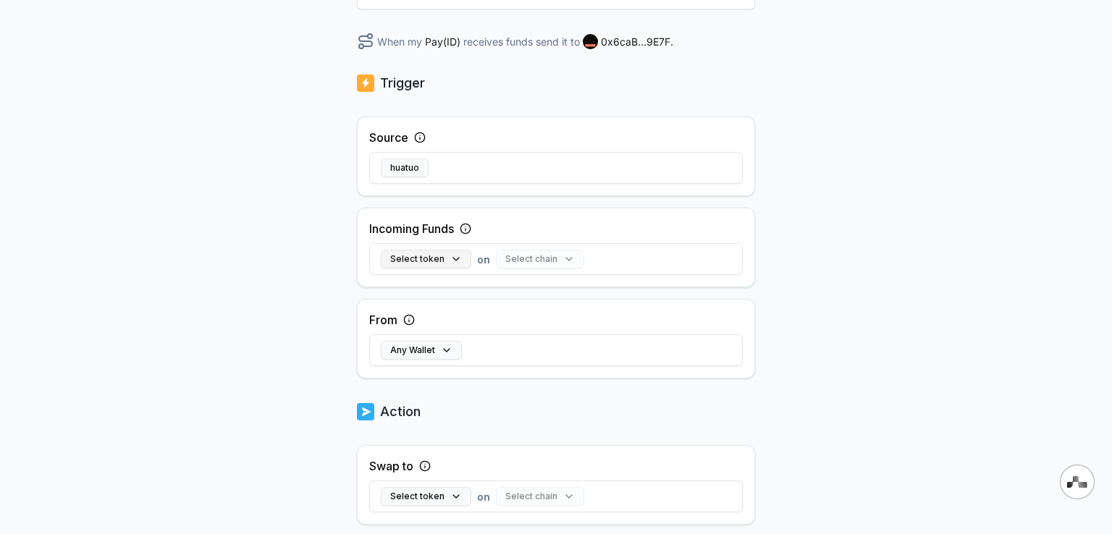
click at [449, 256] on button "Select token" at bounding box center [426, 259] width 90 height 19
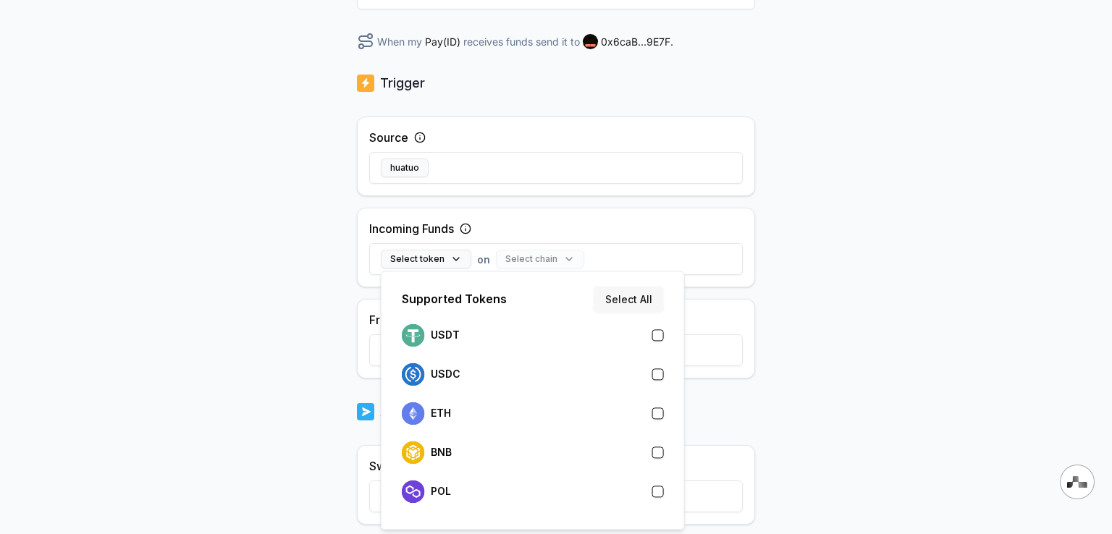
click at [632, 299] on button "Select All" at bounding box center [628, 299] width 70 height 26
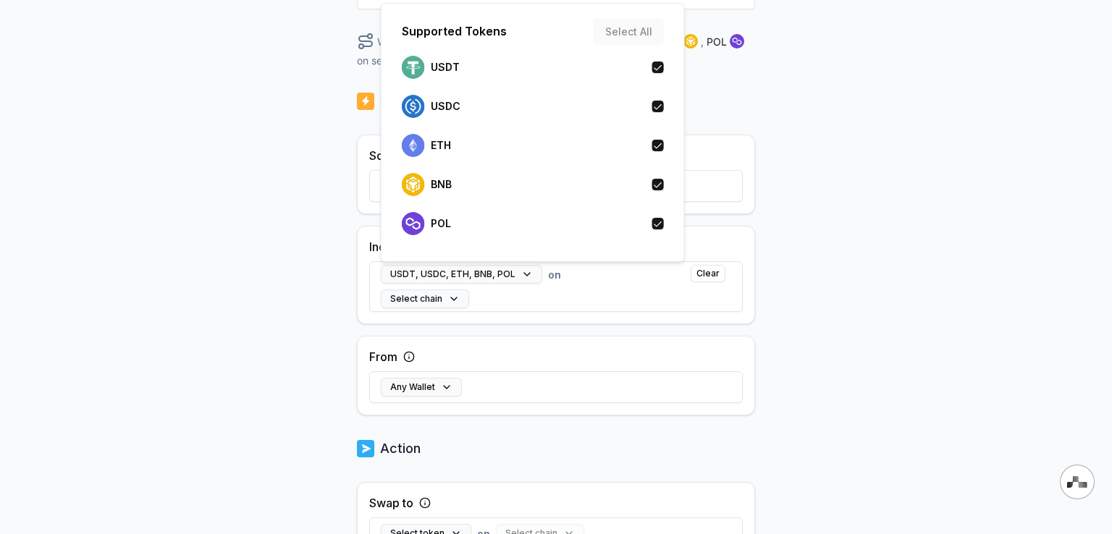
click at [891, 252] on div "Back Create Route ******** When my Pay(ID) receives USDT , USDC , ETH , BNB , P…" at bounding box center [556, 112] width 1112 height 494
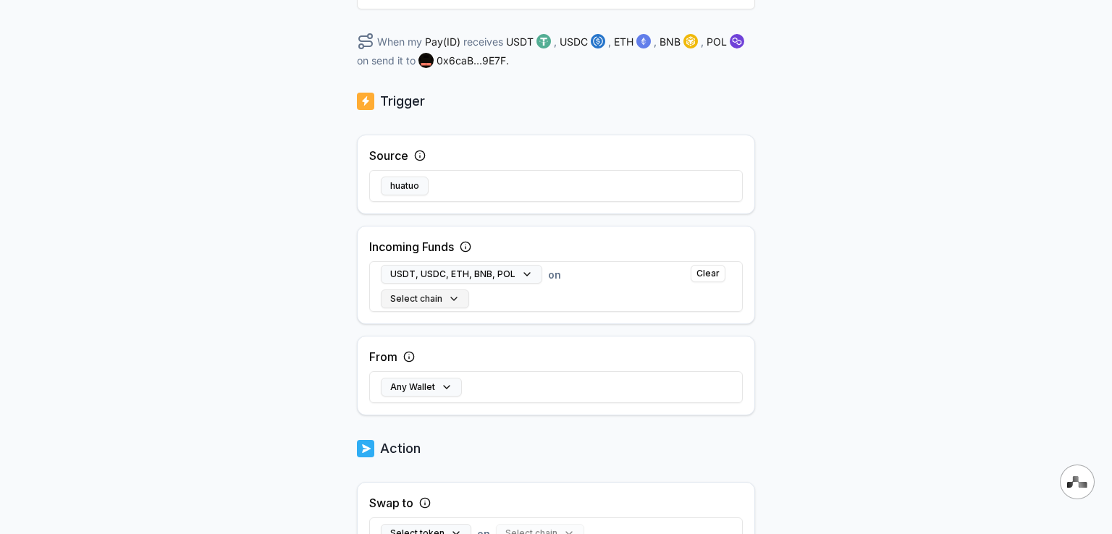
click at [460, 296] on button "Select chain" at bounding box center [425, 298] width 88 height 19
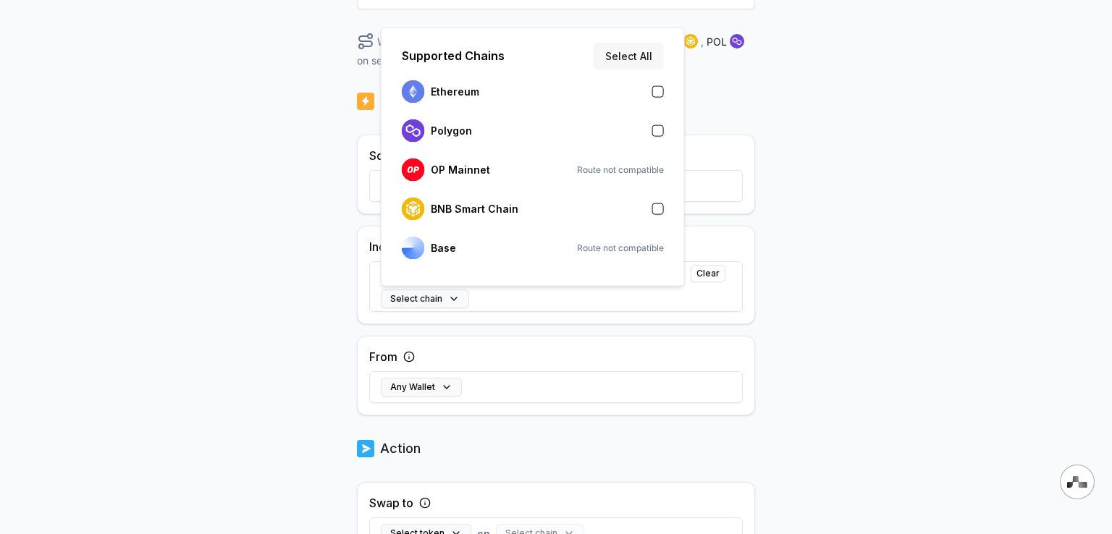
click at [630, 56] on button "Select All" at bounding box center [628, 56] width 70 height 26
click at [845, 240] on div "Back Create Route ******** When my Pay(ID) receives USDT , USDC , ETH , BNB , P…" at bounding box center [556, 112] width 1112 height 494
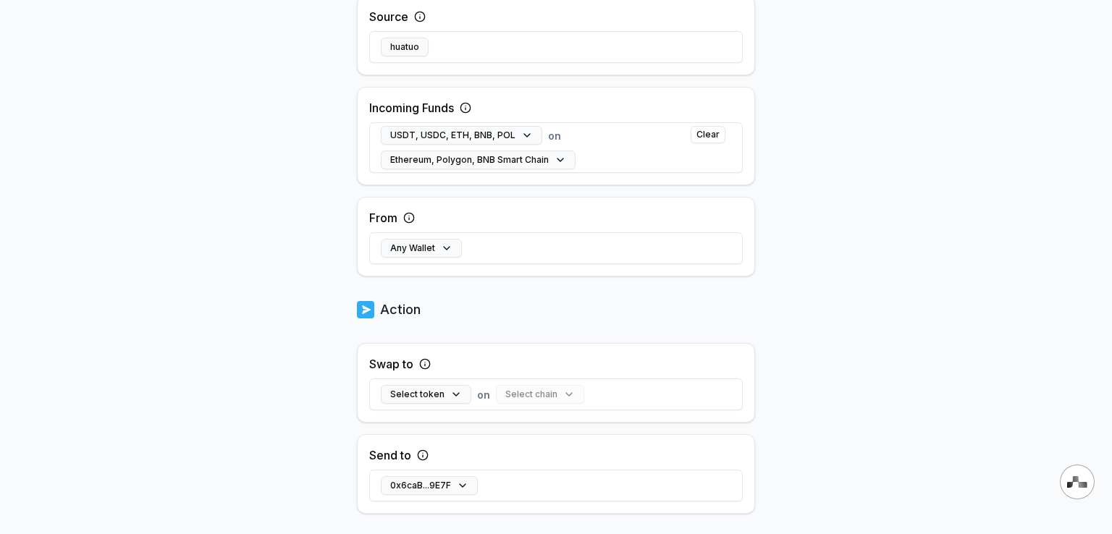
scroll to position [362, 0]
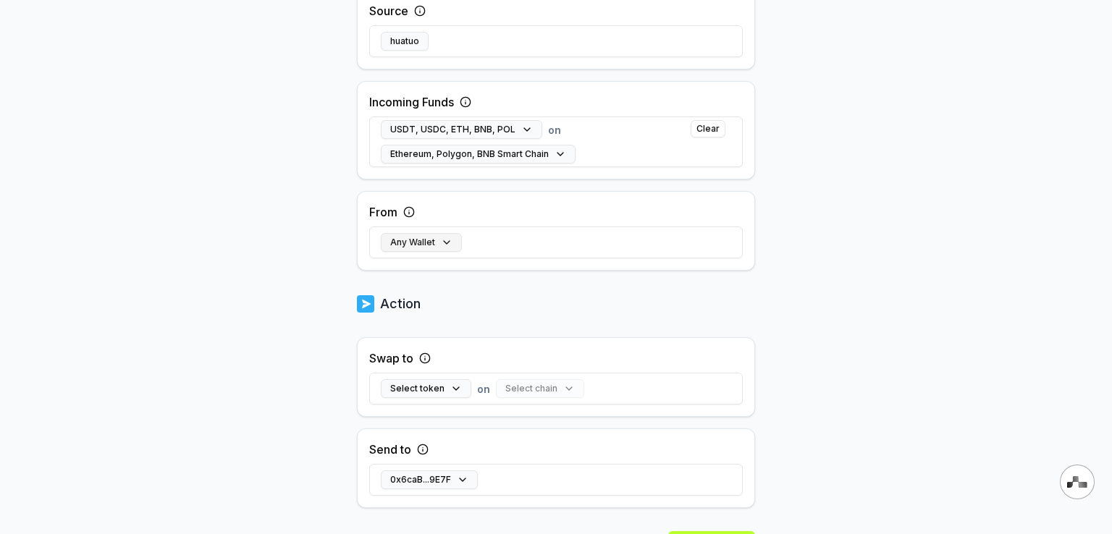
click at [444, 244] on button "Any Wallet" at bounding box center [421, 242] width 81 height 19
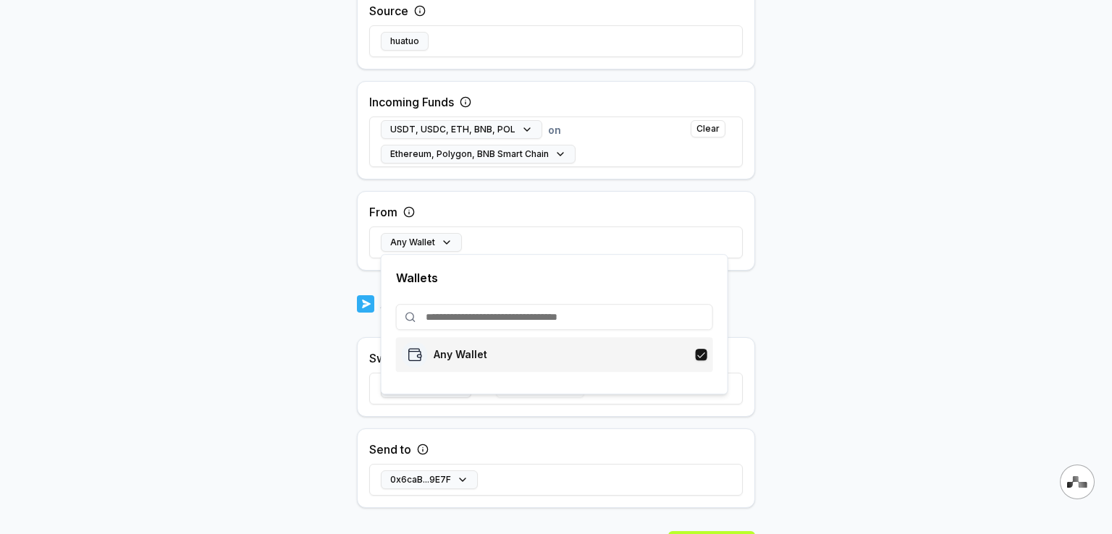
click at [455, 357] on p "Any Wallet" at bounding box center [460, 355] width 54 height 12
click at [879, 283] on body "Answer our quick survey for a chance to earn 10 USDT 📝 Alpha 5 Points Back Crea…" at bounding box center [556, 267] width 1112 height 534
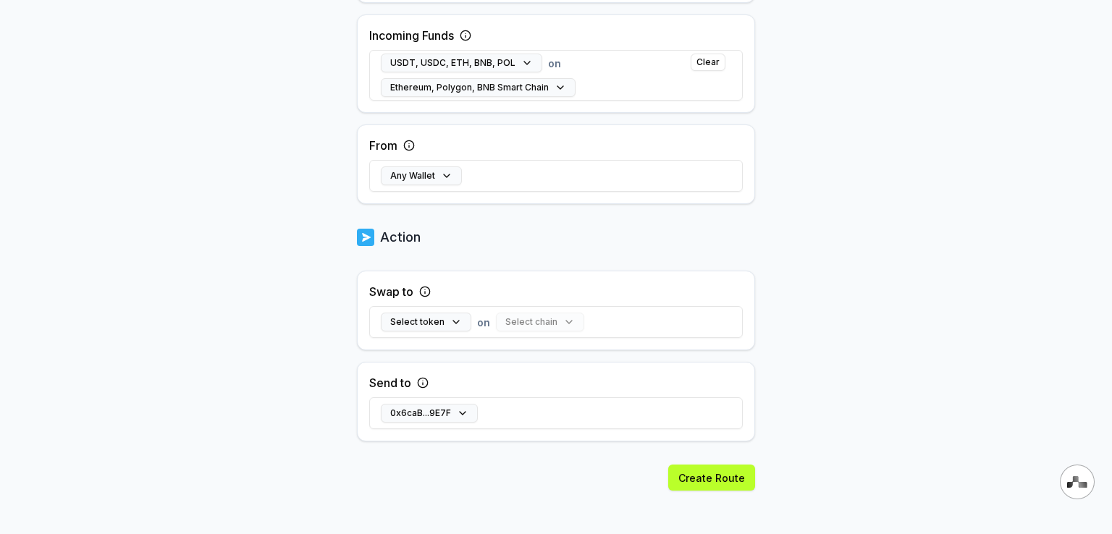
scroll to position [434, 0]
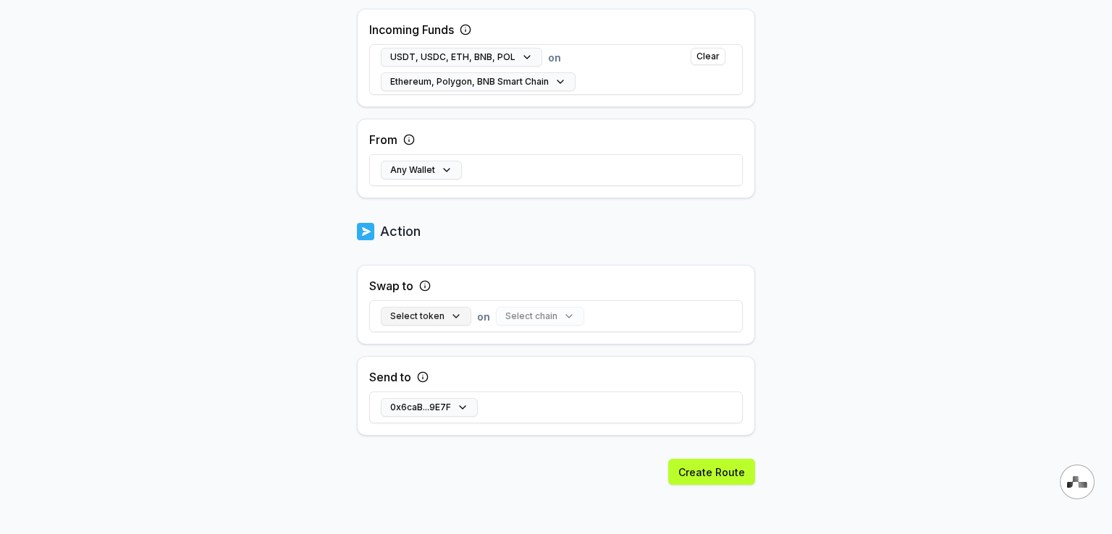
click at [445, 315] on button "Select token" at bounding box center [426, 316] width 90 height 19
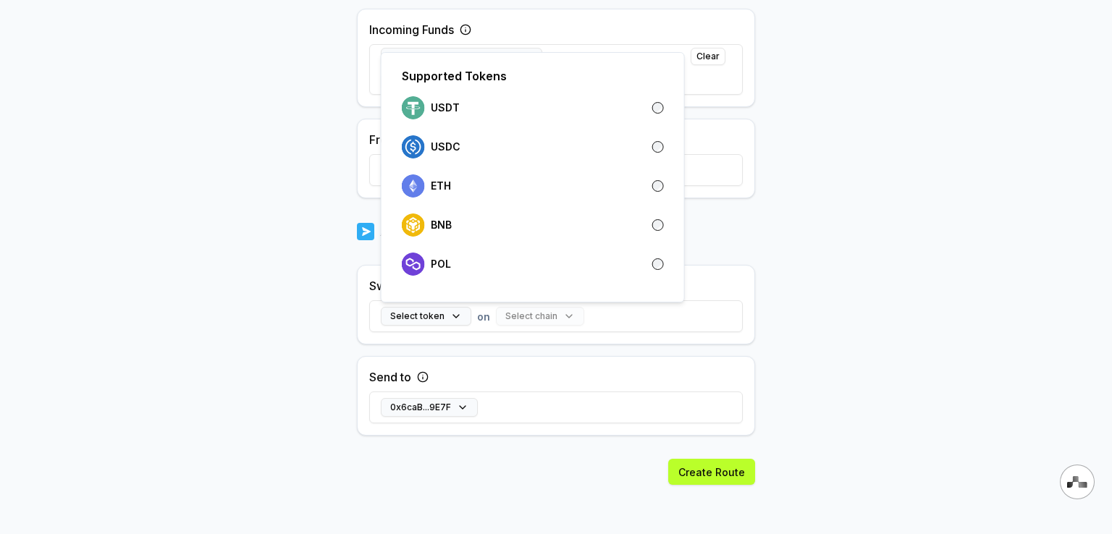
click at [825, 215] on body "Answer our quick survey for a chance to earn 10 USDT 📝 Alpha 5 Points Back Crea…" at bounding box center [556, 267] width 1112 height 534
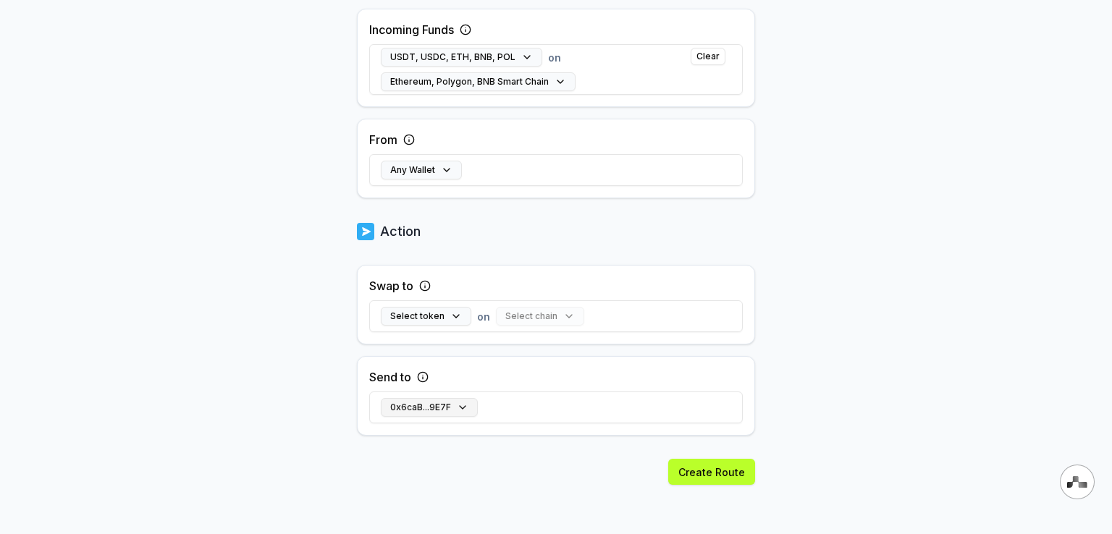
click at [455, 405] on button "0x6caB...9E7F" at bounding box center [429, 407] width 97 height 19
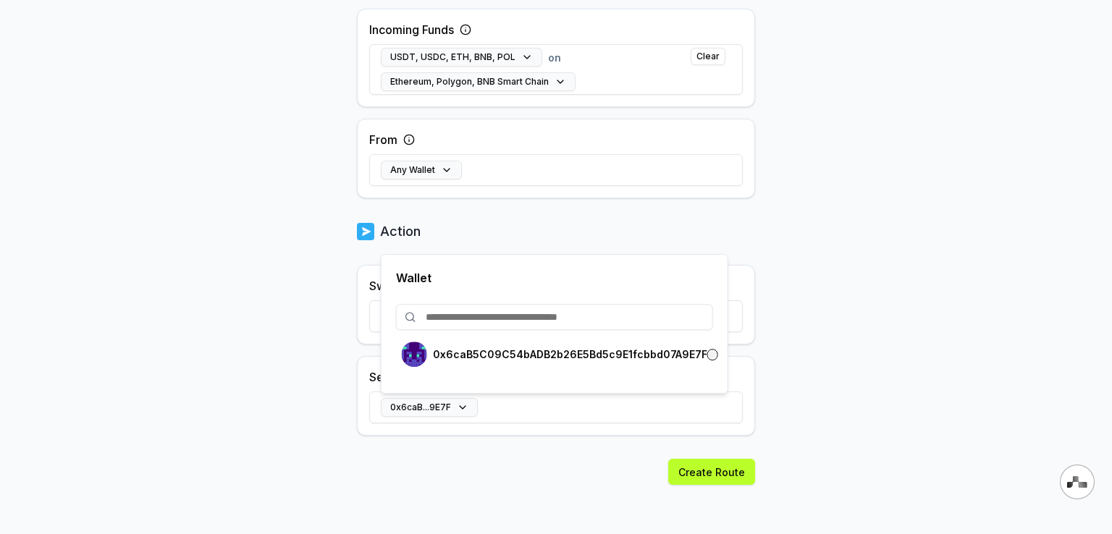
click at [504, 454] on div "Back Create Route ******** When my Pay(ID) receives USDT , USDC , ETH , BNB , P…" at bounding box center [556, 106] width 398 height 859
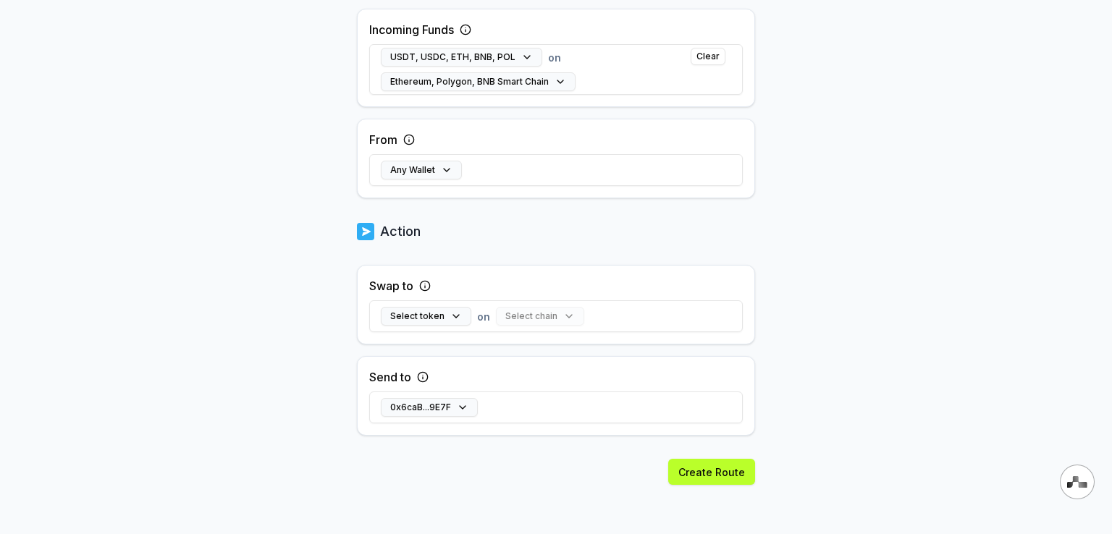
click at [525, 317] on div "Select chain" at bounding box center [540, 316] width 88 height 19
click at [449, 318] on button "Select token" at bounding box center [426, 316] width 90 height 19
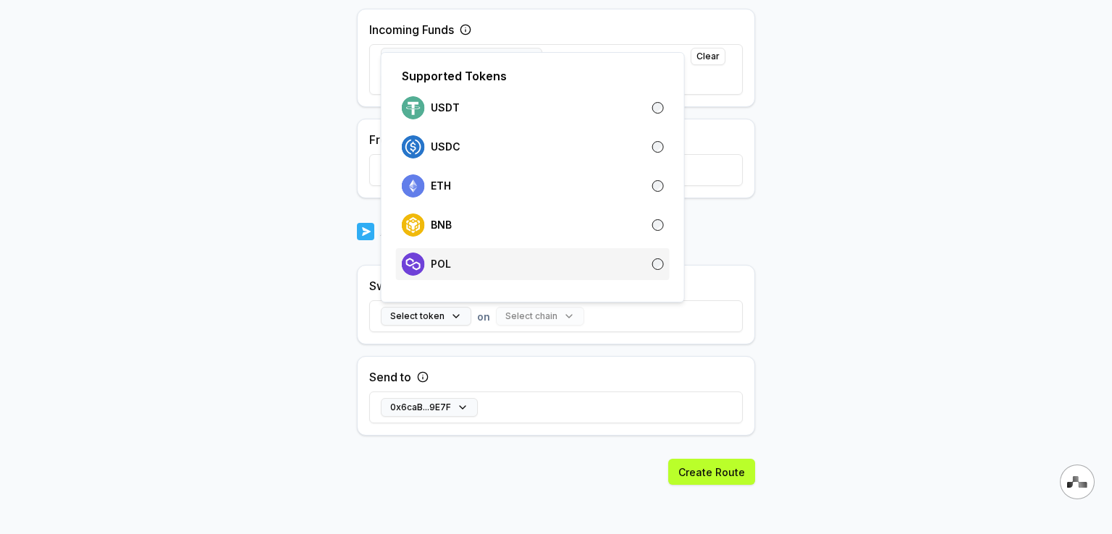
click at [532, 268] on div "POL" at bounding box center [533, 264] width 262 height 23
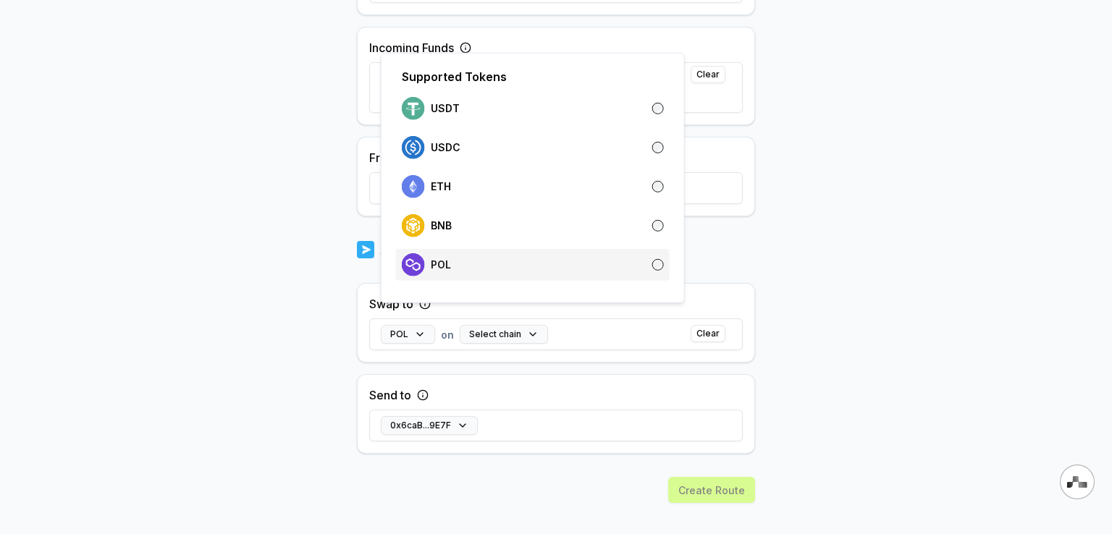
scroll to position [452, 0]
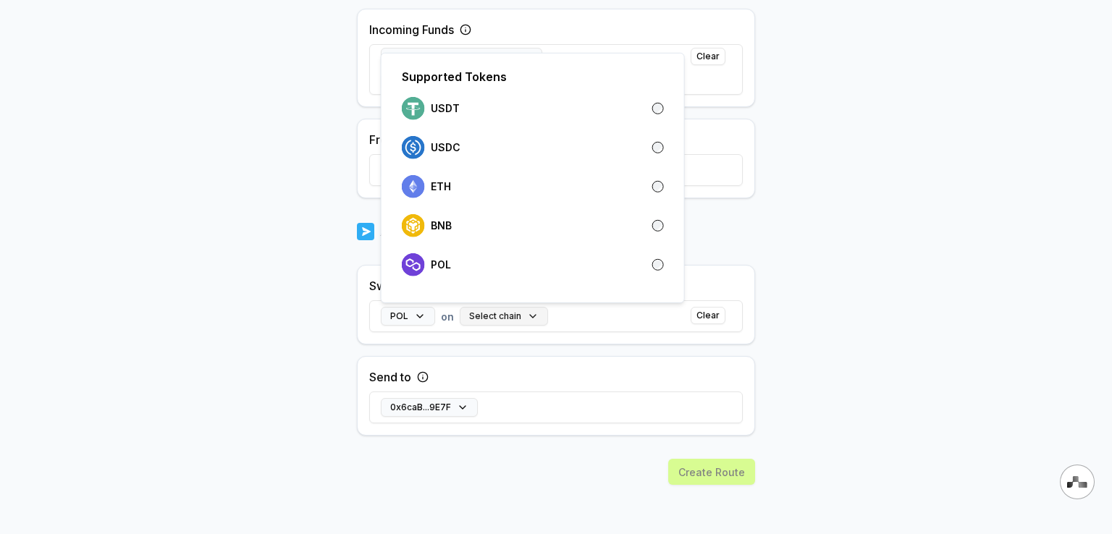
click at [523, 316] on button "Select chain" at bounding box center [504, 316] width 88 height 19
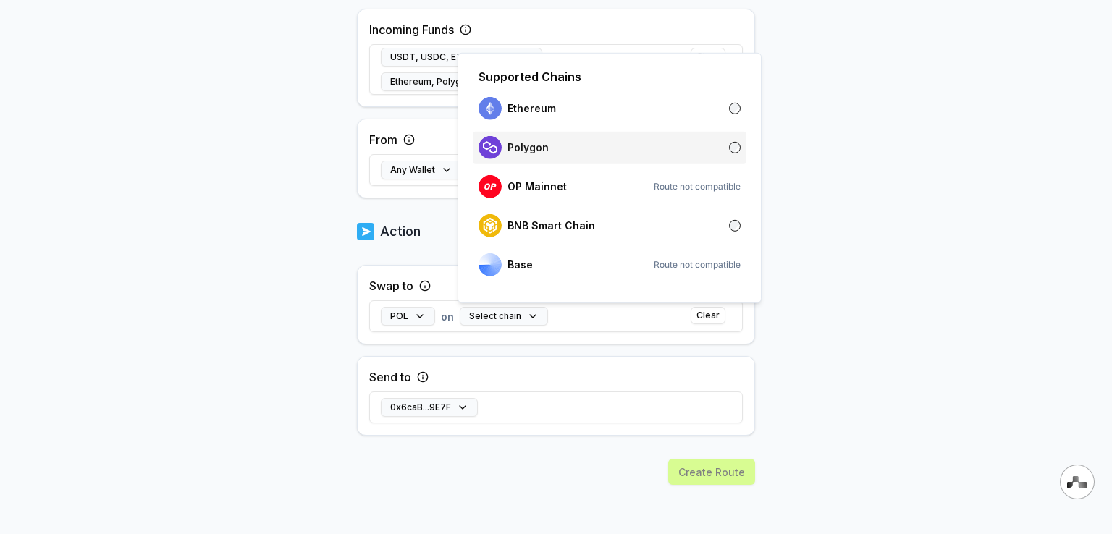
click at [596, 153] on div "Polygon" at bounding box center [609, 147] width 262 height 23
click at [892, 302] on body "Answer our quick survey for a chance to earn 10 USDT 📝 Alpha 5 Points Back Crea…" at bounding box center [556, 267] width 1112 height 534
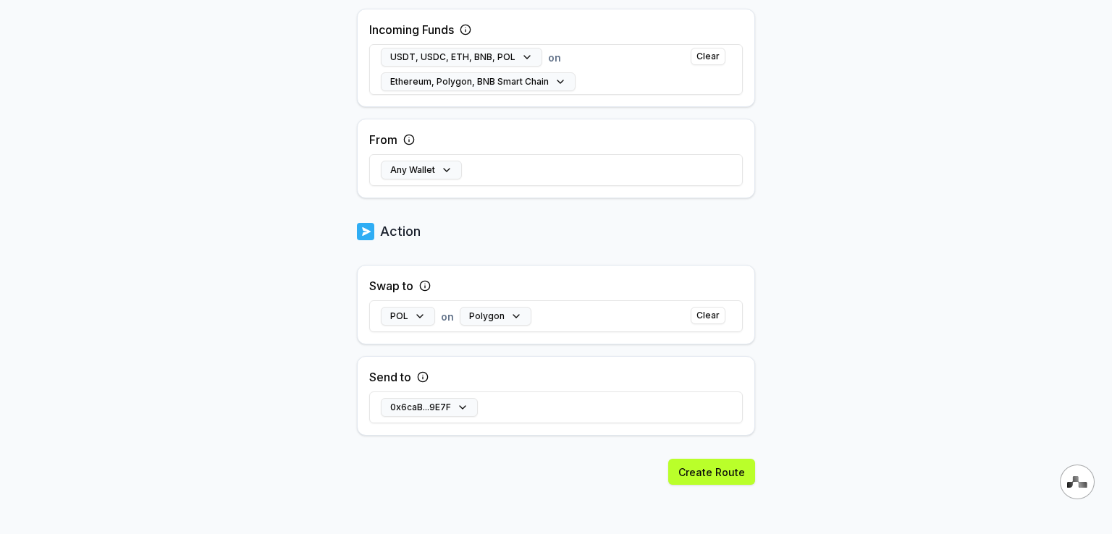
click at [691, 467] on button "Create Route" at bounding box center [711, 472] width 87 height 26
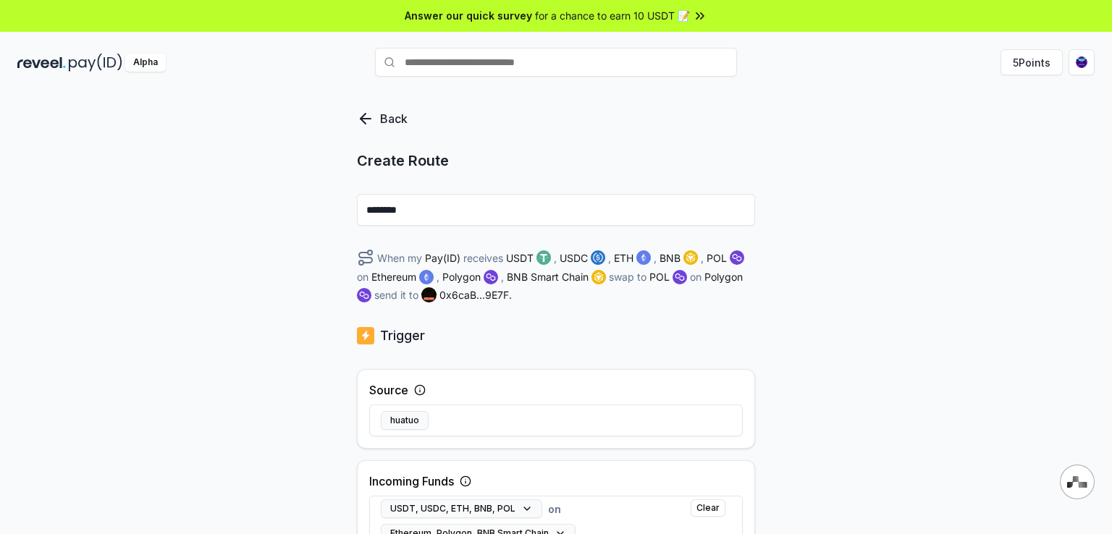
scroll to position [0, 0]
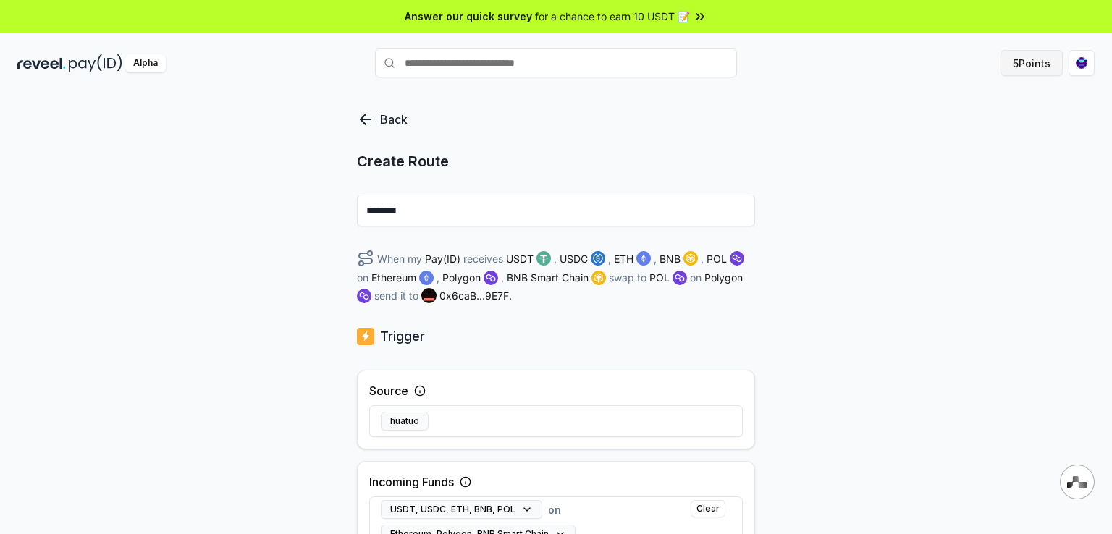
click at [1017, 64] on button "5 Points" at bounding box center [1031, 63] width 62 height 26
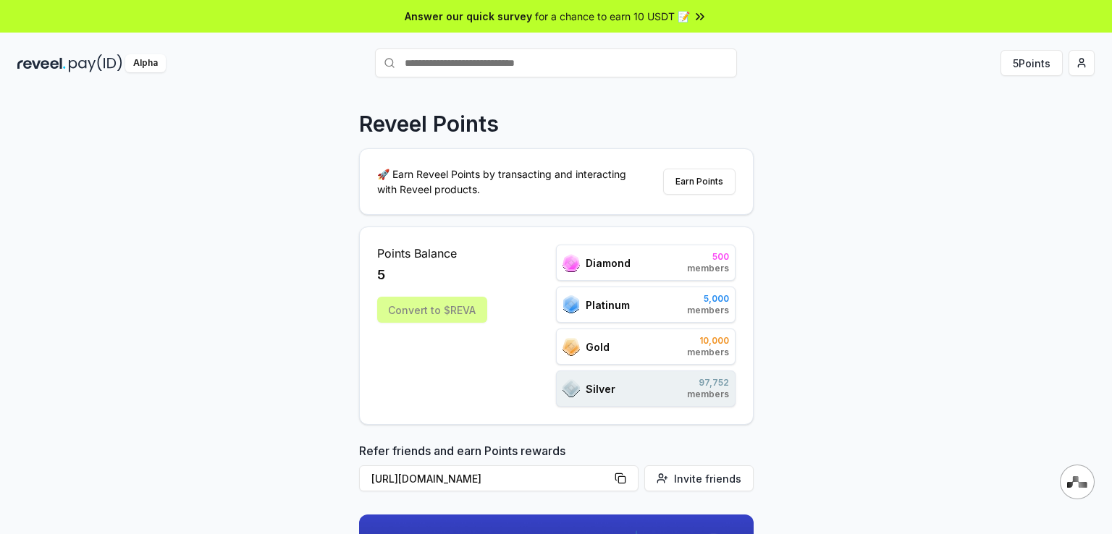
click at [102, 64] on img at bounding box center [96, 63] width 54 height 18
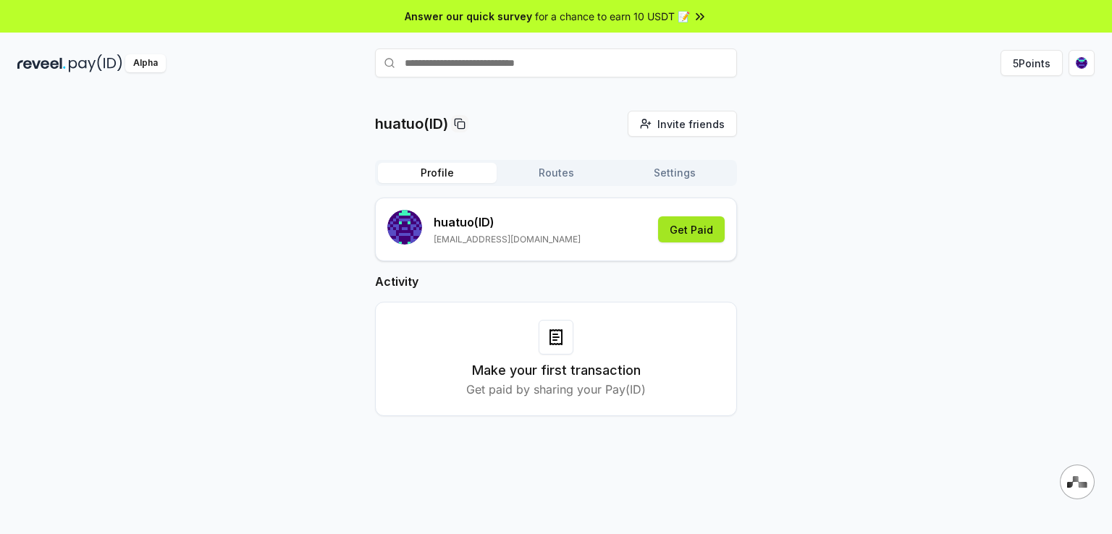
click at [685, 226] on button "Get Paid" at bounding box center [691, 229] width 67 height 26
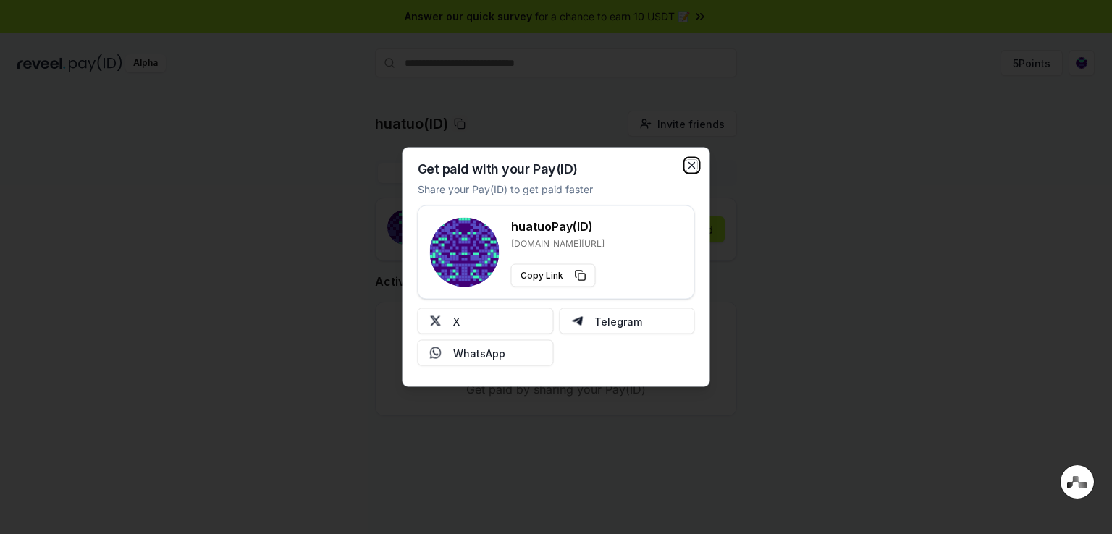
click at [692, 160] on icon "button" at bounding box center [692, 166] width 12 height 12
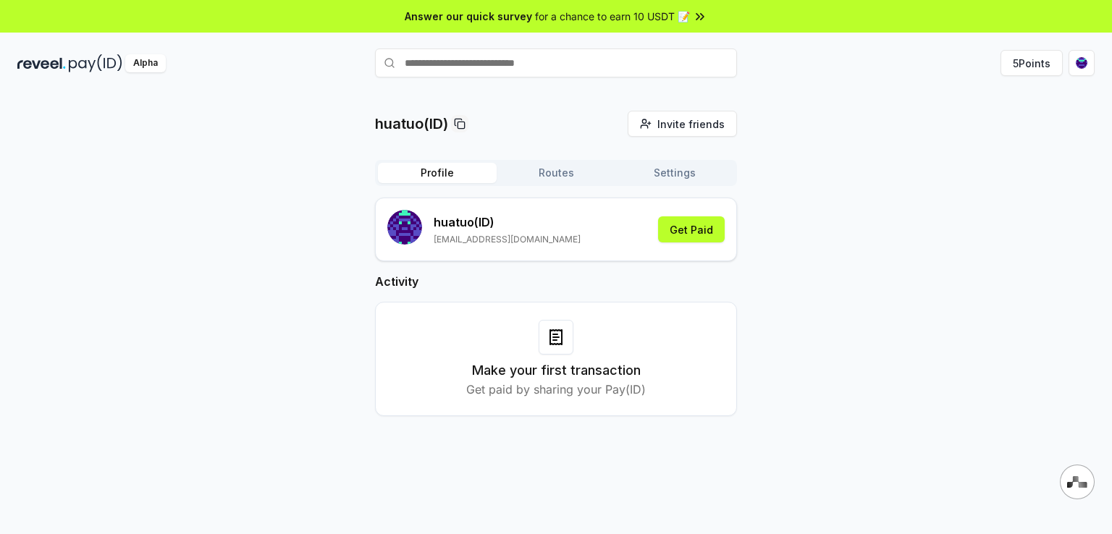
click at [564, 379] on h3 "Make your first transaction" at bounding box center [556, 370] width 169 height 20
click at [573, 172] on button "Routes" at bounding box center [555, 173] width 119 height 20
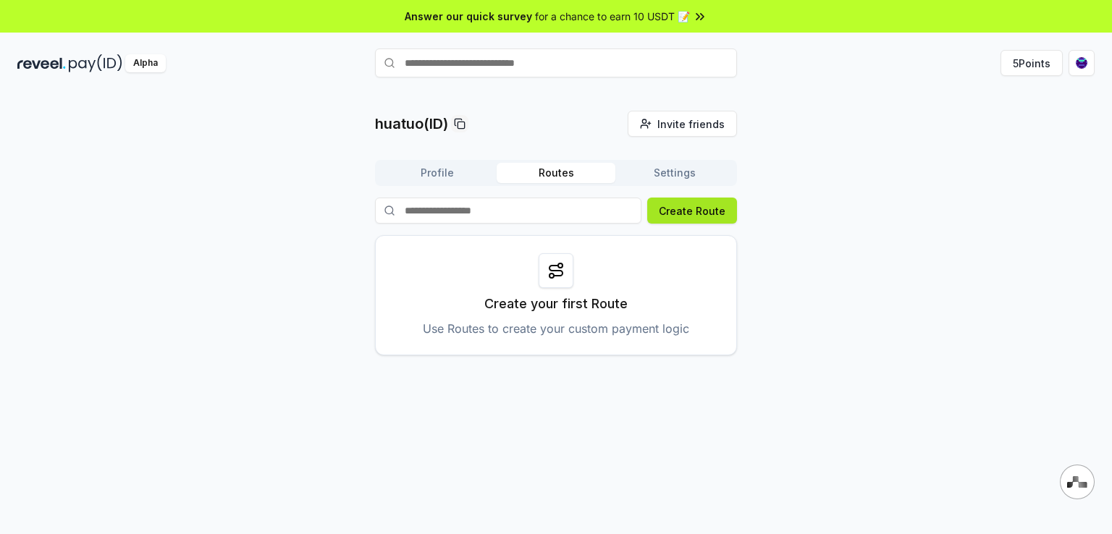
click at [690, 215] on button "Create Route" at bounding box center [692, 211] width 90 height 26
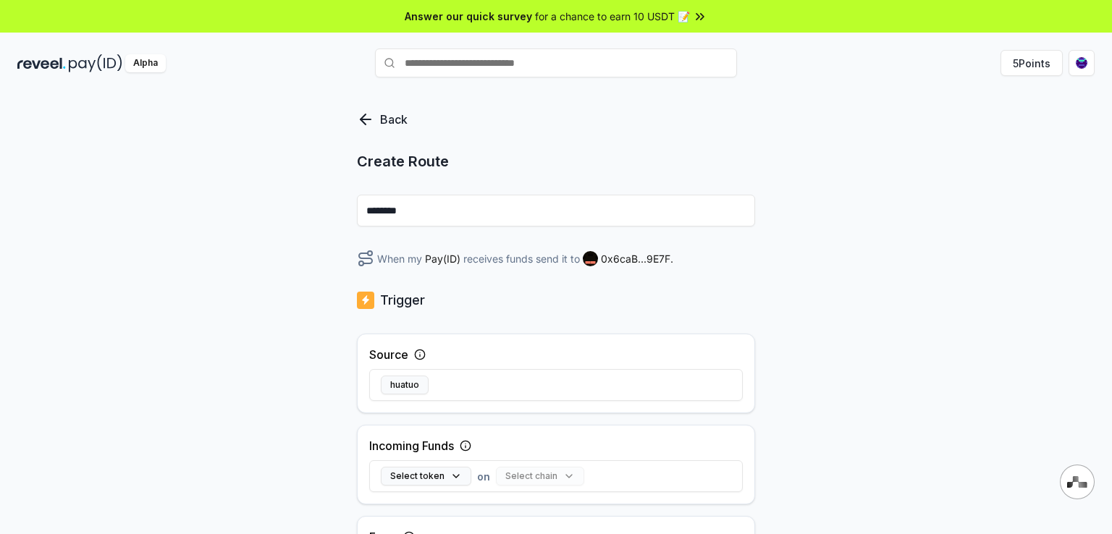
drag, startPoint x: 452, startPoint y: 204, endPoint x: 350, endPoint y: 206, distance: 102.1
click at [352, 208] on div "Back Create Route ******** When my Pay(ID) receives funds send it to 0x6caB...9…" at bounding box center [556, 329] width 1112 height 494
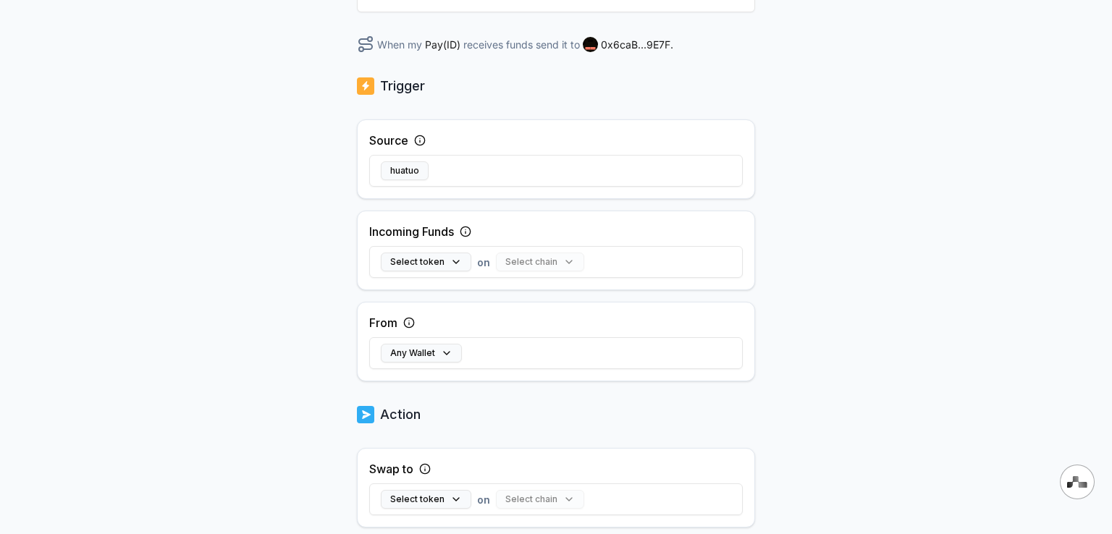
scroll to position [217, 0]
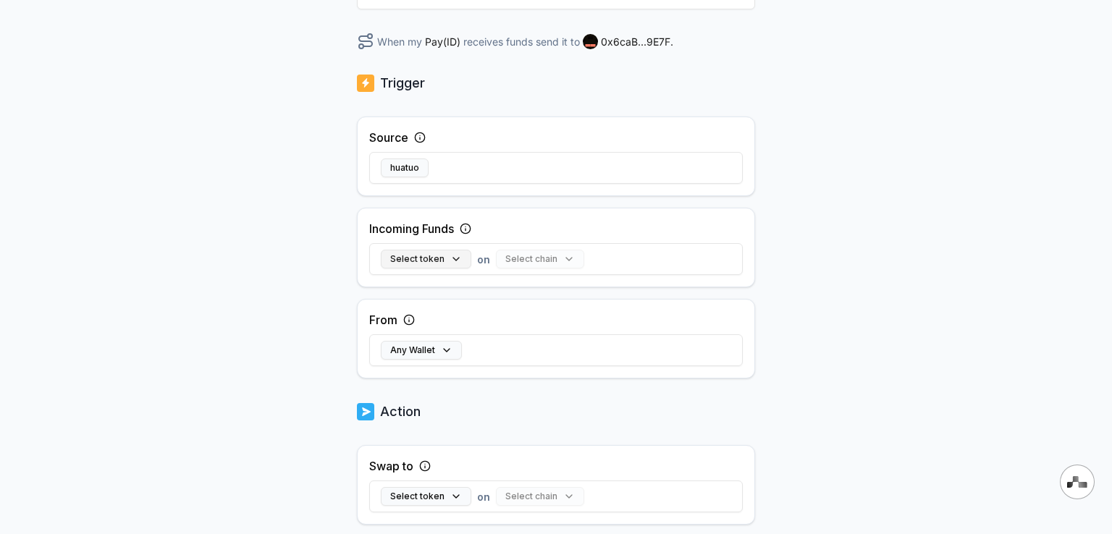
type input "******"
click at [449, 266] on button "Select token" at bounding box center [426, 259] width 90 height 19
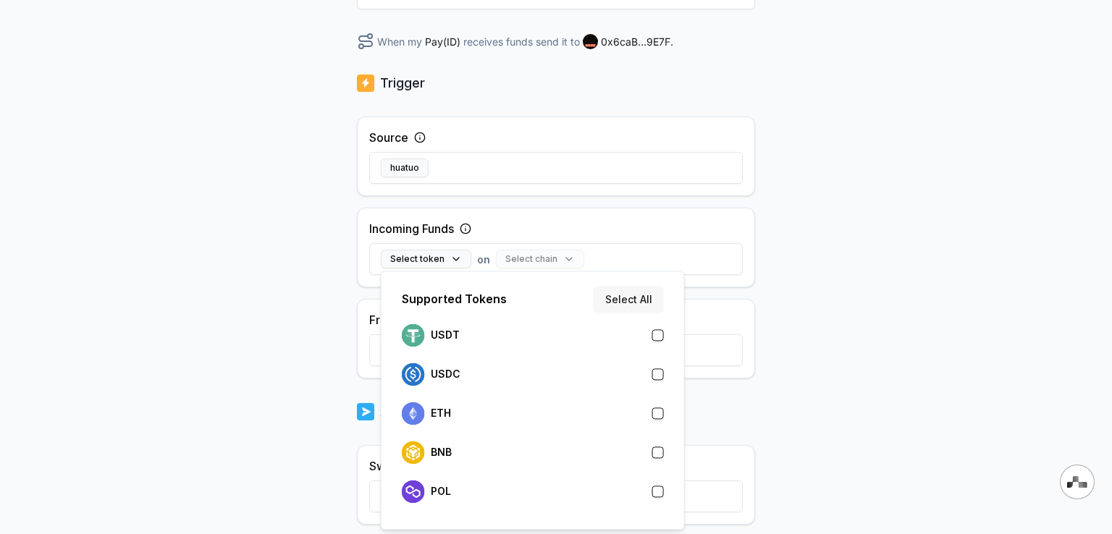
click at [643, 293] on button "Select All" at bounding box center [628, 299] width 70 height 26
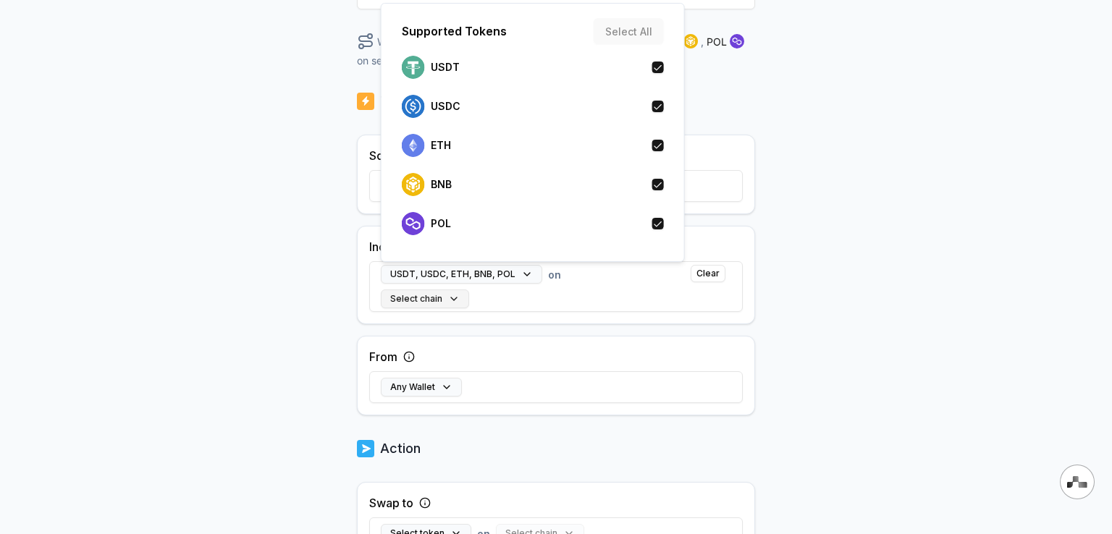
click at [464, 299] on button "Select chain" at bounding box center [425, 298] width 88 height 19
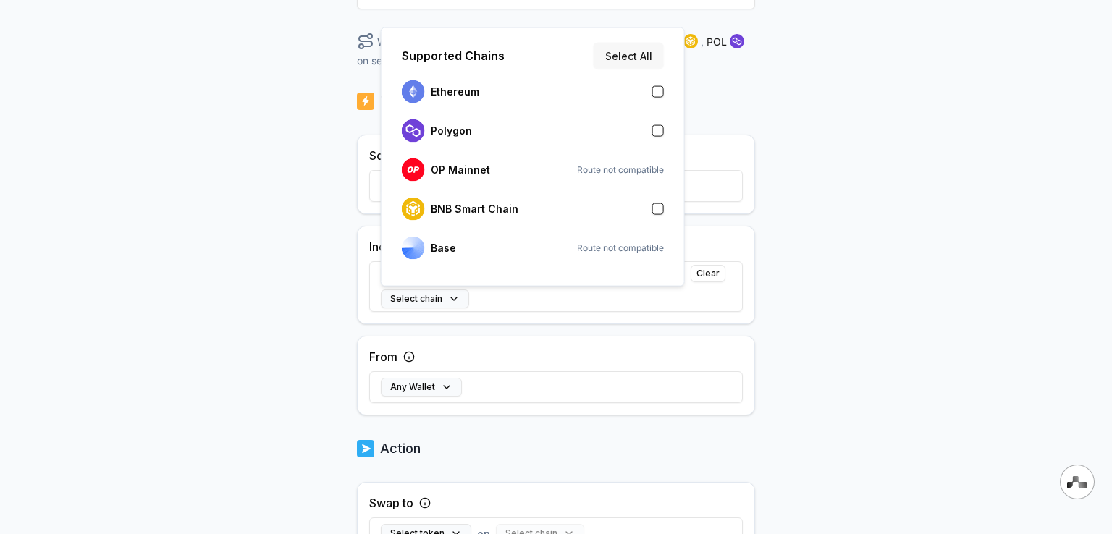
click at [646, 54] on button "Select All" at bounding box center [628, 56] width 70 height 26
click at [845, 258] on div "Back Create Route ****** When my Pay(ID) receives USDT , USDC , ETH , BNB , POL…" at bounding box center [556, 112] width 1112 height 494
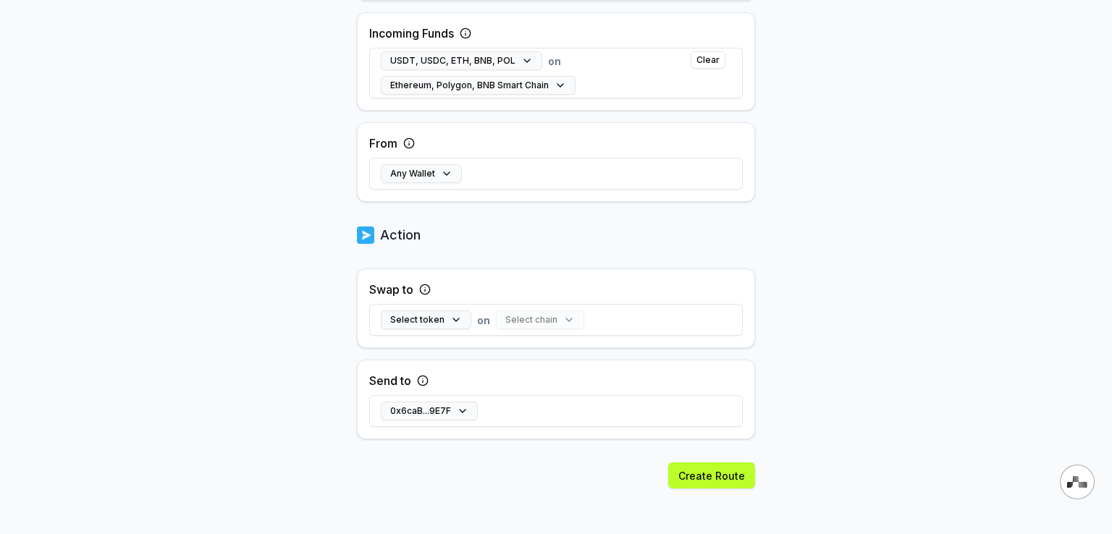
scroll to position [434, 0]
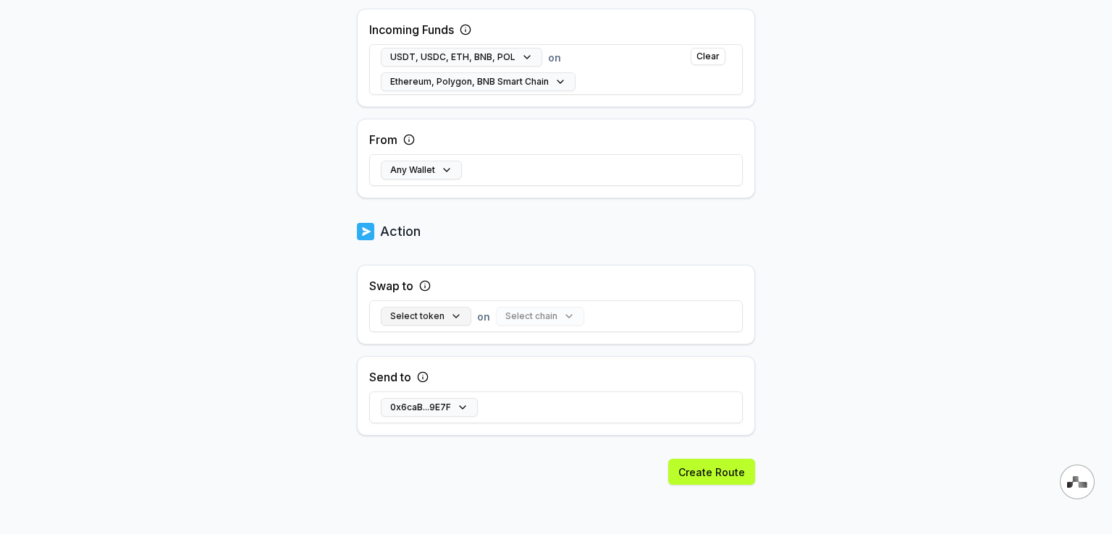
click at [449, 319] on button "Select token" at bounding box center [426, 316] width 90 height 19
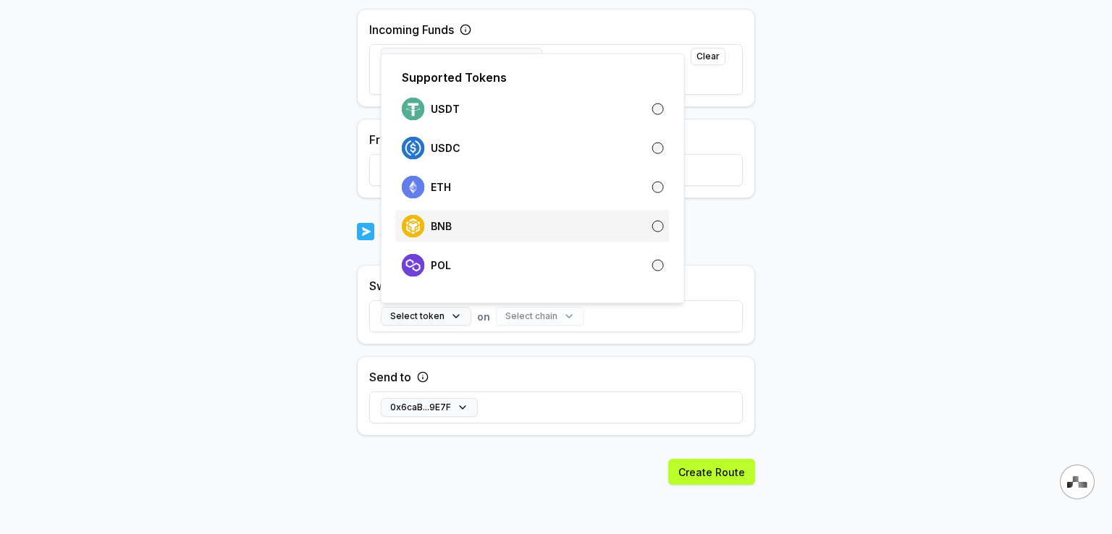
scroll to position [452, 0]
click at [522, 316] on button "Select chain" at bounding box center [504, 317] width 88 height 19
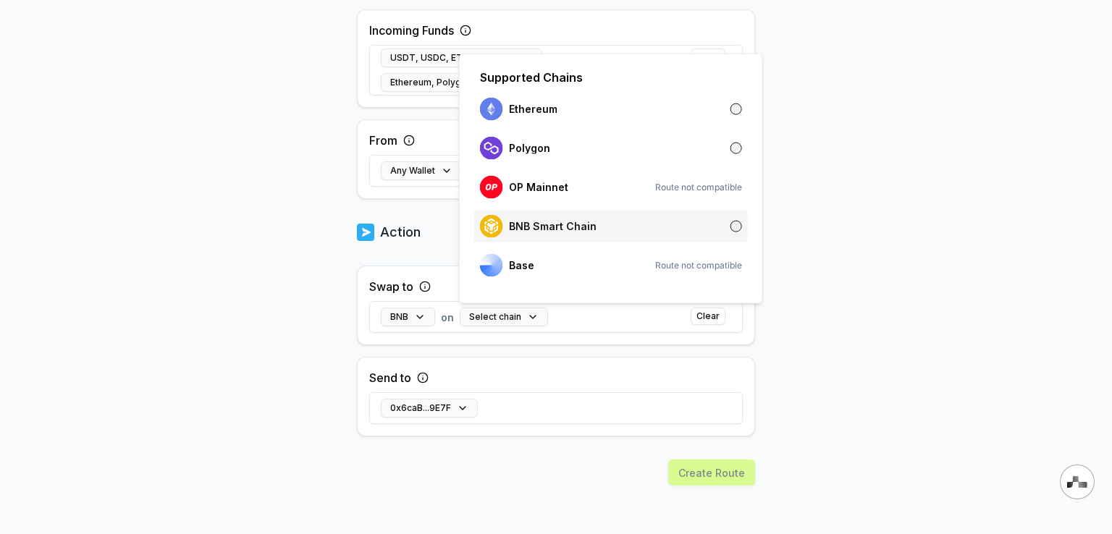
click at [596, 229] on div "BNB Smart Chain" at bounding box center [611, 226] width 262 height 23
click at [874, 262] on body "Answer our quick survey for a chance to earn 10 USDT 📝 Alpha 5 Points Back Crea…" at bounding box center [556, 267] width 1112 height 534
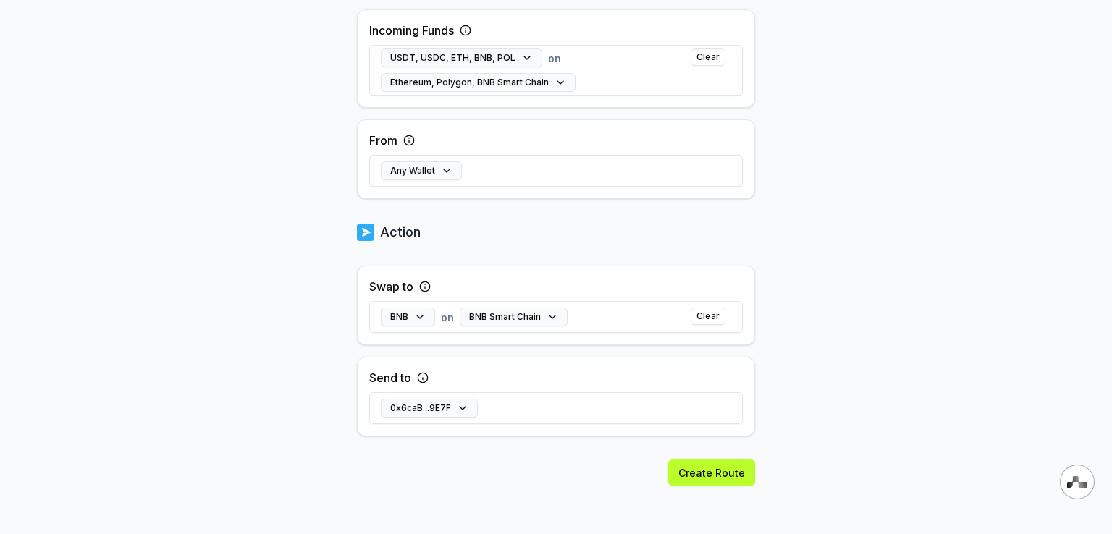
scroll to position [452, 0]
click at [708, 475] on button "Create Route" at bounding box center [711, 472] width 87 height 26
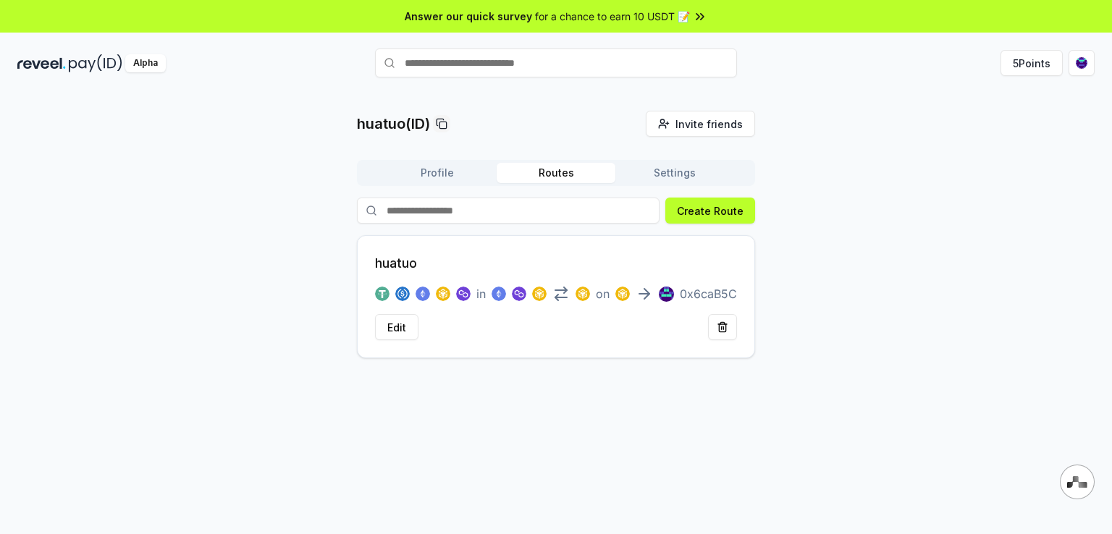
click at [677, 176] on button "Settings" at bounding box center [674, 173] width 119 height 20
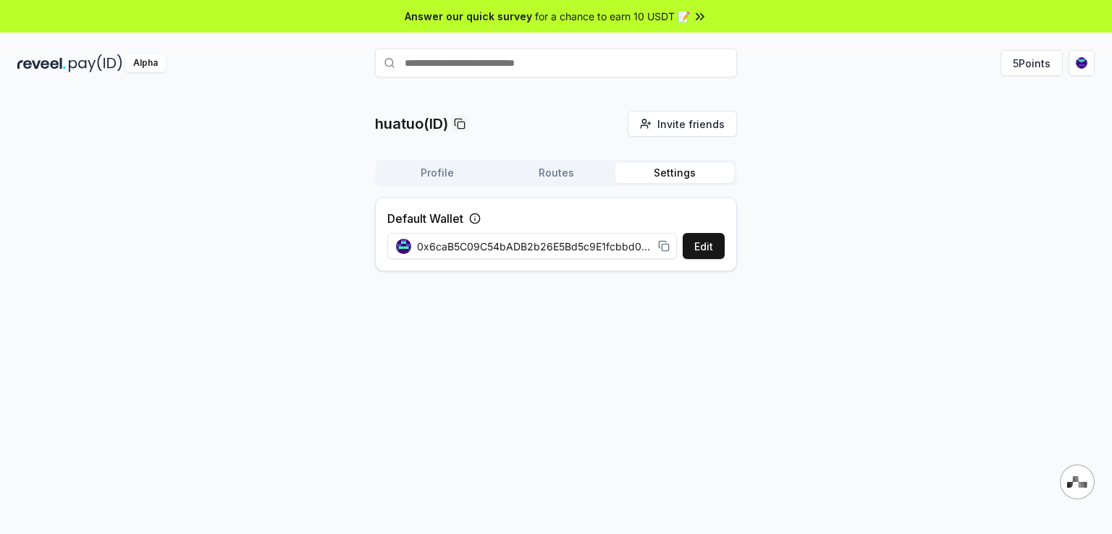
click at [452, 177] on button "Profile" at bounding box center [437, 173] width 119 height 20
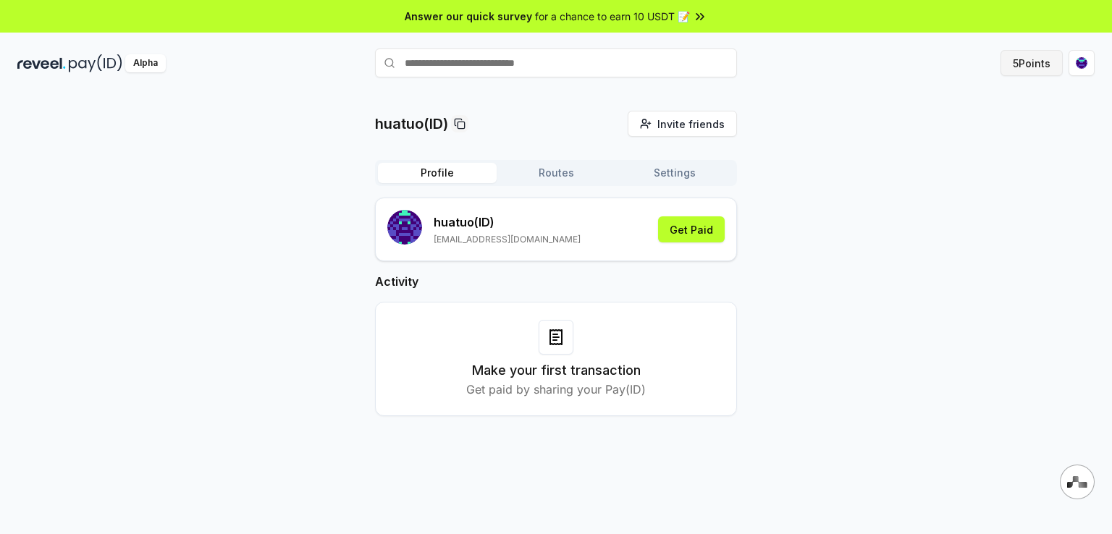
click at [1029, 64] on button "5 Points" at bounding box center [1031, 63] width 62 height 26
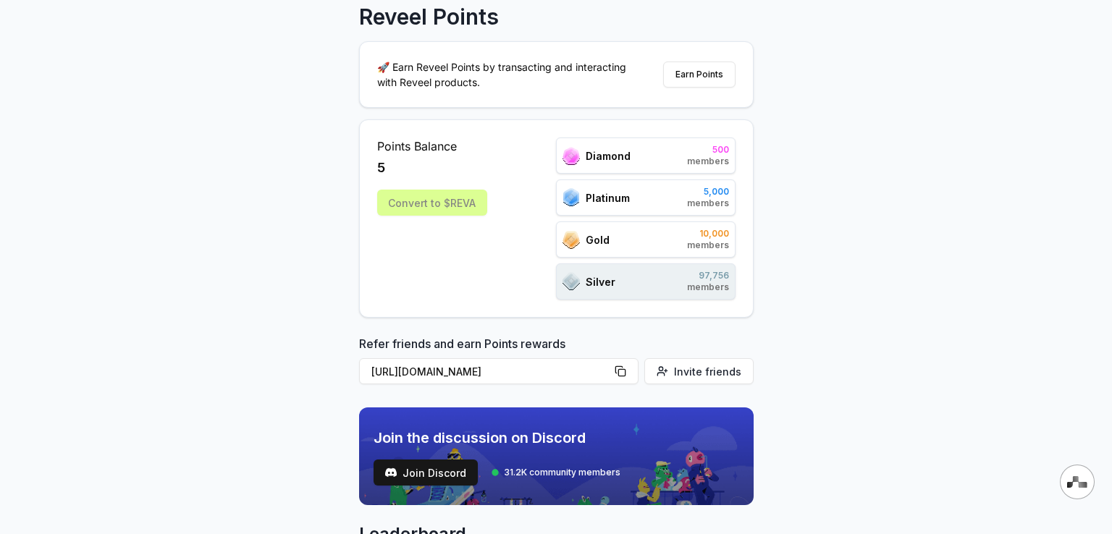
scroll to position [145, 0]
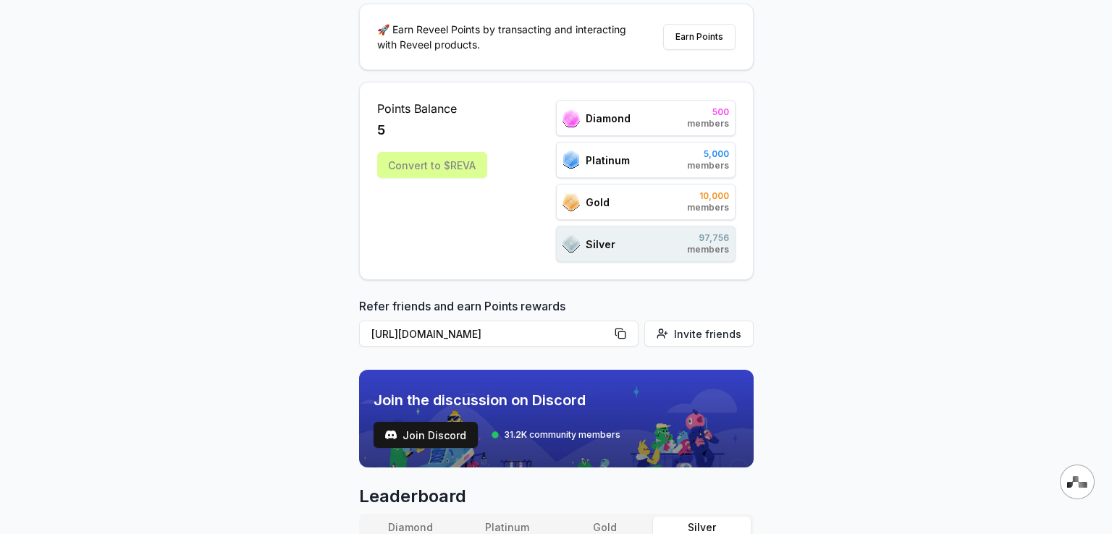
click at [667, 209] on div "Gold 10,000 members" at bounding box center [645, 202] width 179 height 36
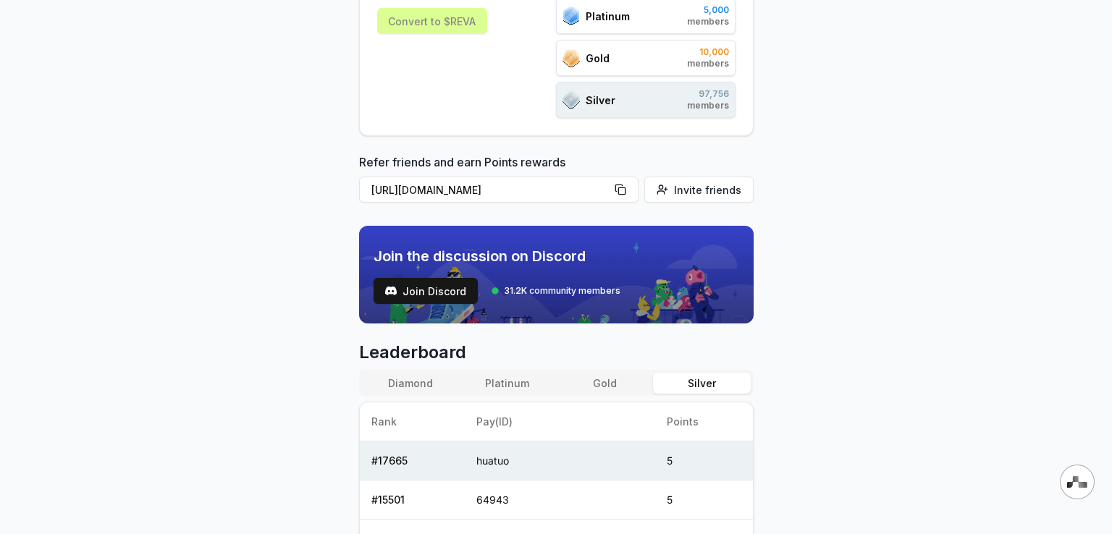
scroll to position [289, 0]
click at [577, 279] on div "Join Discord 31.2K community members" at bounding box center [496, 290] width 247 height 26
click at [440, 294] on span "Join Discord" at bounding box center [434, 290] width 64 height 15
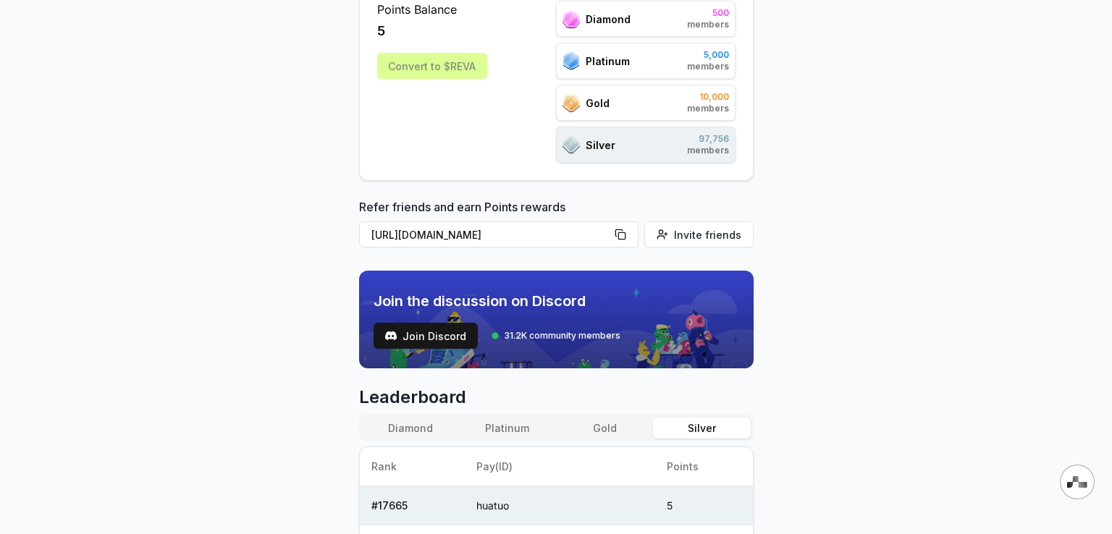
scroll to position [0, 0]
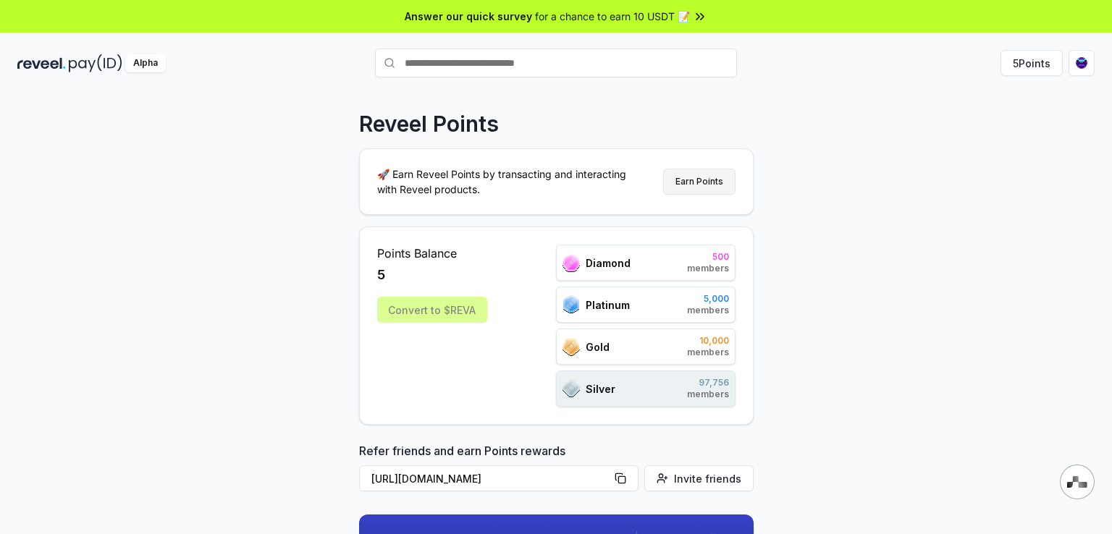
click at [695, 184] on button "Earn Points" at bounding box center [699, 182] width 72 height 26
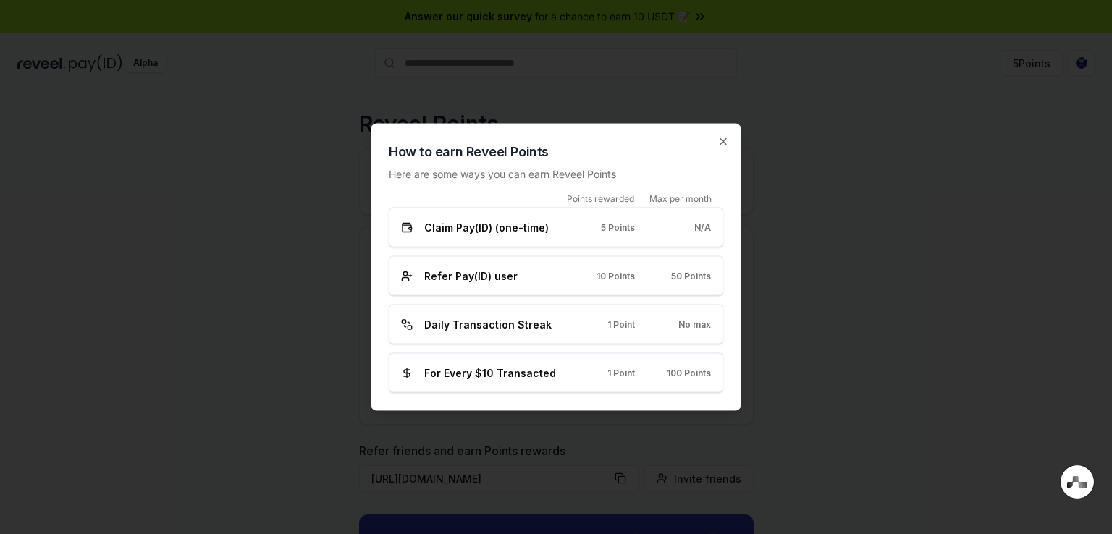
click at [653, 227] on div "Claim Pay(ID) (one-time) 5 Points N/A" at bounding box center [556, 227] width 310 height 15
click at [585, 181] on p "Here are some ways you can earn Reveel Points" at bounding box center [556, 173] width 334 height 15
drag, startPoint x: 547, startPoint y: 234, endPoint x: 503, endPoint y: 239, distance: 44.4
click at [546, 234] on div "Claim Pay(ID) (one-time)" at bounding box center [480, 227] width 158 height 15
drag, startPoint x: 489, startPoint y: 238, endPoint x: 489, endPoint y: 247, distance: 8.7
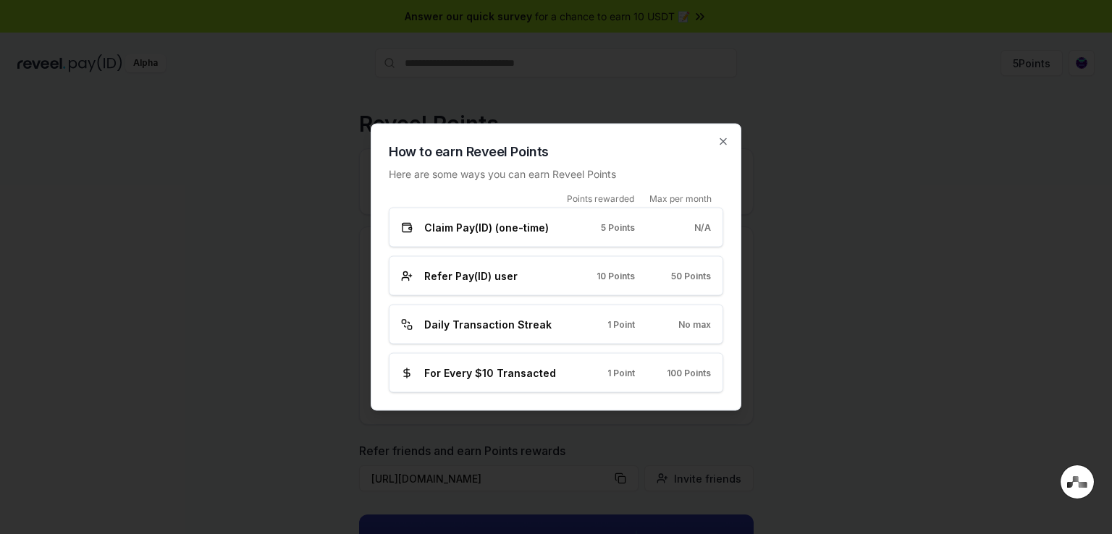
click at [489, 239] on div "Claim Pay(ID) (one-time) 5 Points N/A" at bounding box center [556, 228] width 334 height 40
click at [490, 268] on span "Refer Pay(ID) user" at bounding box center [470, 275] width 93 height 15
click at [483, 276] on span "Refer Pay(ID) user" at bounding box center [470, 275] width 93 height 15
click at [727, 143] on icon "button" at bounding box center [723, 142] width 12 height 12
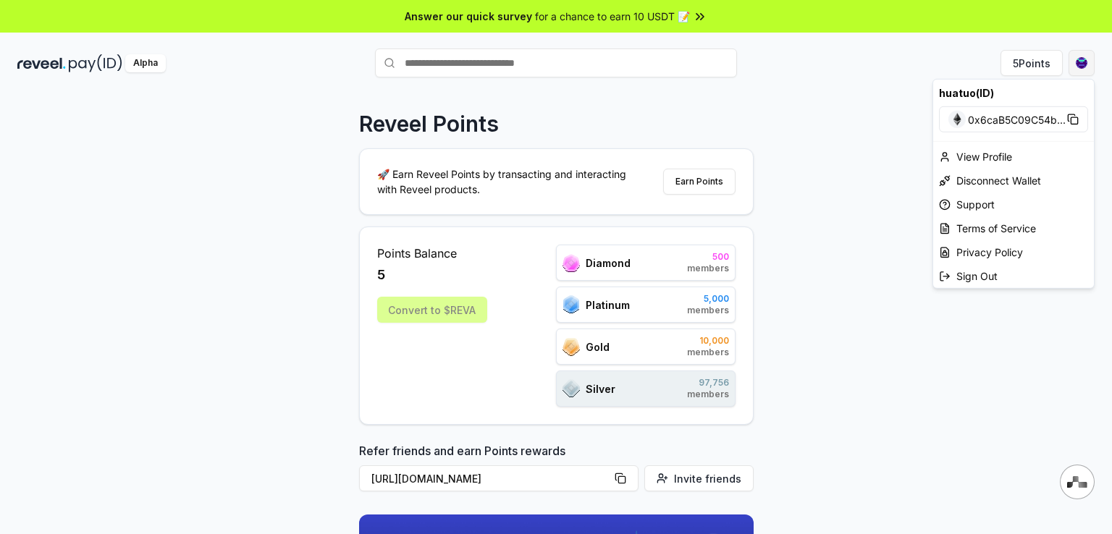
click at [1078, 67] on html "Answer our quick survey for a chance to earn 10 USDT 📝 Alpha 5 Points Reveel Po…" at bounding box center [556, 267] width 1112 height 534
click at [990, 154] on div "View Profile" at bounding box center [1013, 157] width 161 height 24
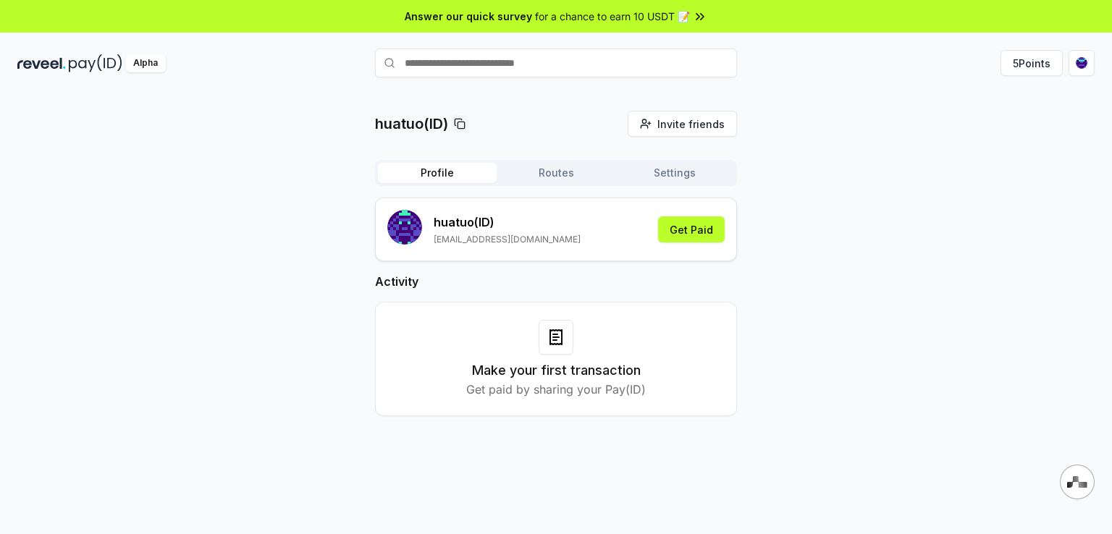
click at [677, 174] on button "Settings" at bounding box center [674, 173] width 119 height 20
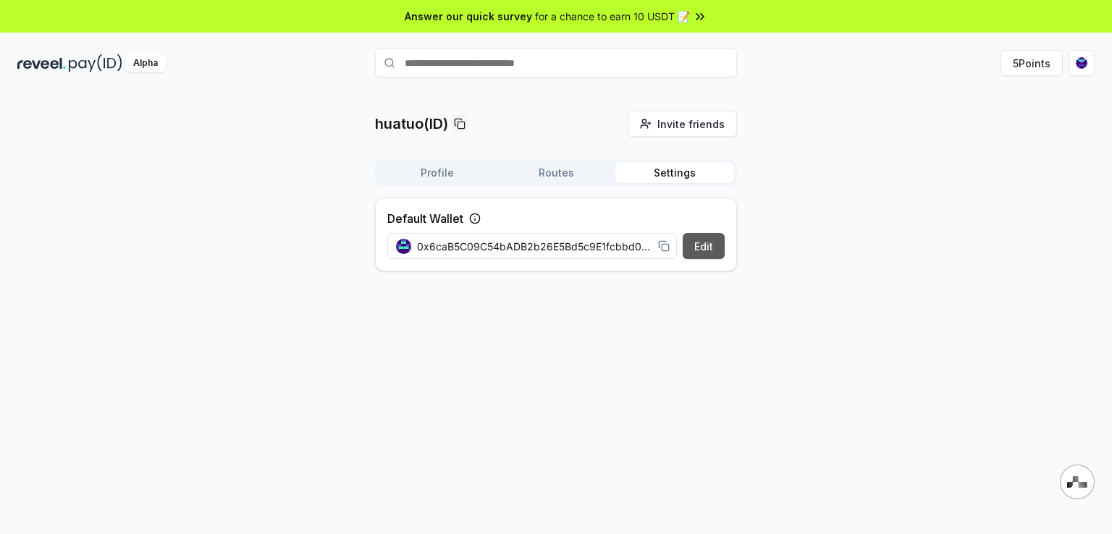
click at [708, 244] on button "Edit" at bounding box center [703, 246] width 42 height 26
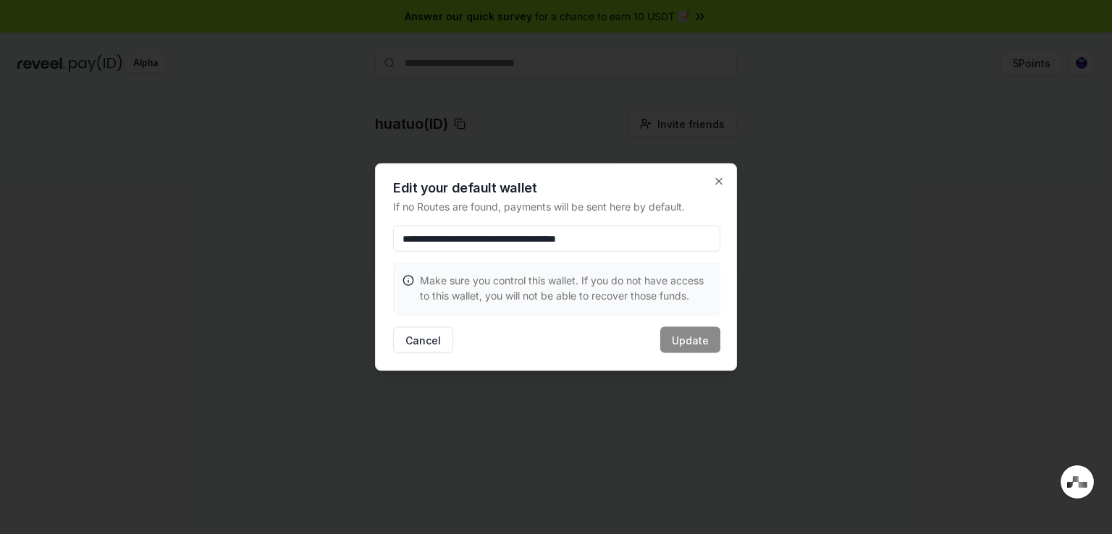
click at [667, 241] on input "**********" at bounding box center [556, 239] width 327 height 26
click at [1038, 51] on div at bounding box center [556, 267] width 1112 height 534
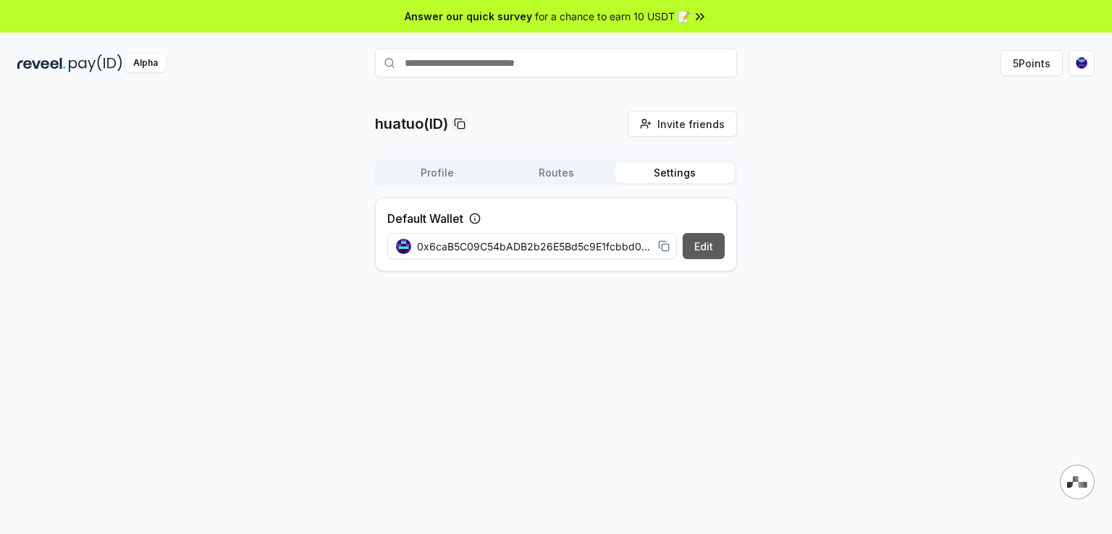
click at [703, 247] on button "Edit" at bounding box center [703, 246] width 42 height 26
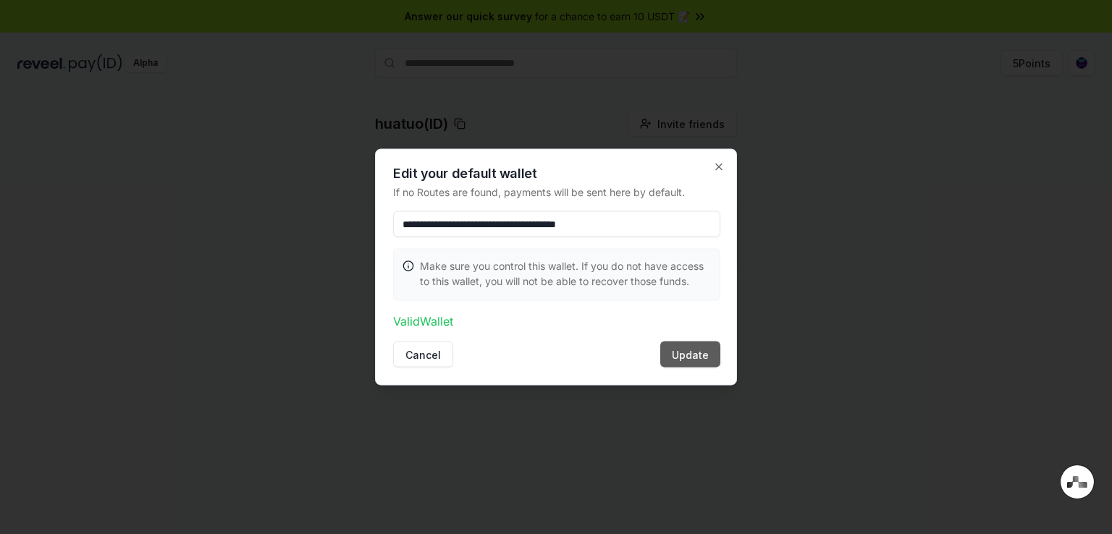
type input "**********"
click at [686, 354] on button "Update" at bounding box center [690, 355] width 60 height 26
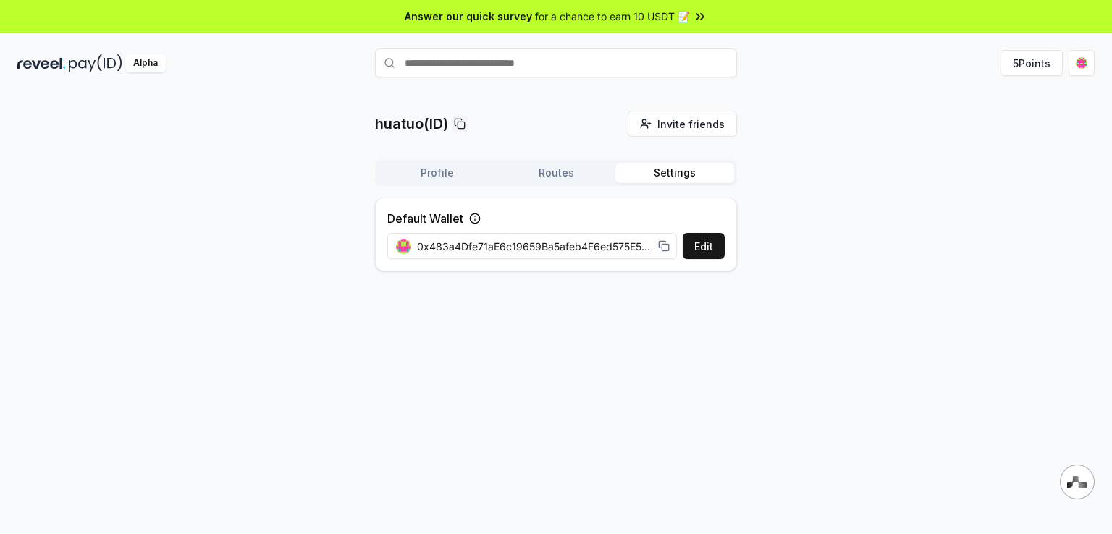
click at [831, 282] on div "huatuo(ID) Invite friends Invite Profile Routes Settings Default Wallet Edit 0x…" at bounding box center [555, 197] width 1077 height 172
click at [85, 62] on img at bounding box center [96, 63] width 54 height 18
